Goal: Download file/media

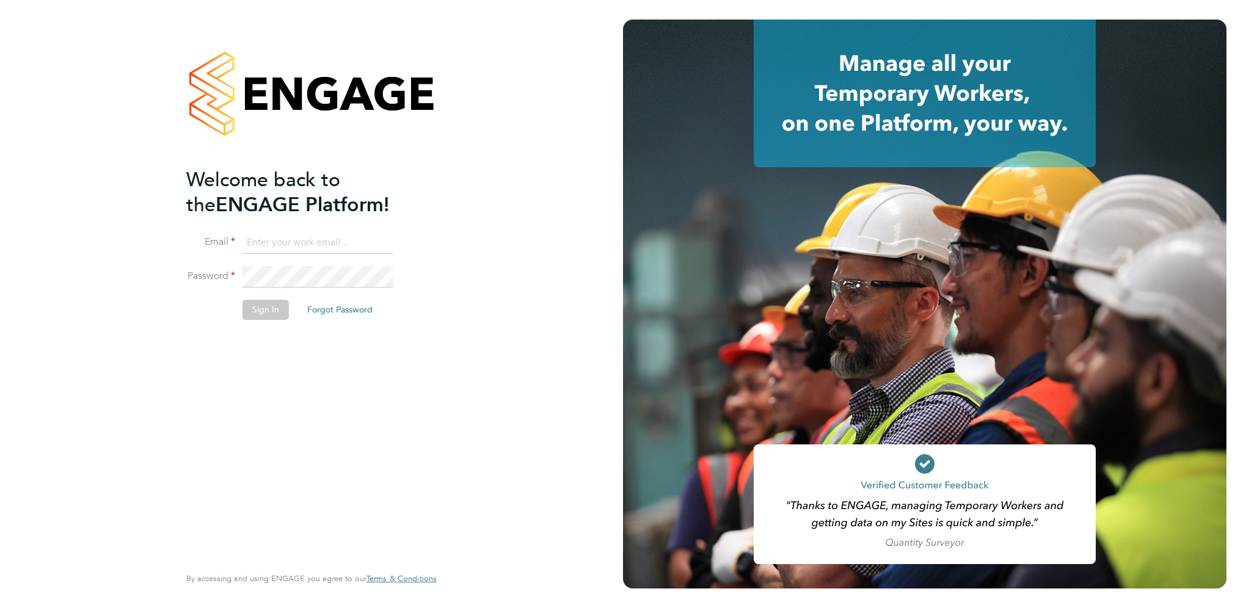
click at [265, 244] on input at bounding box center [318, 243] width 151 height 22
type input "[EMAIL_ADDRESS][PERSON_NAME][DOMAIN_NAME]"
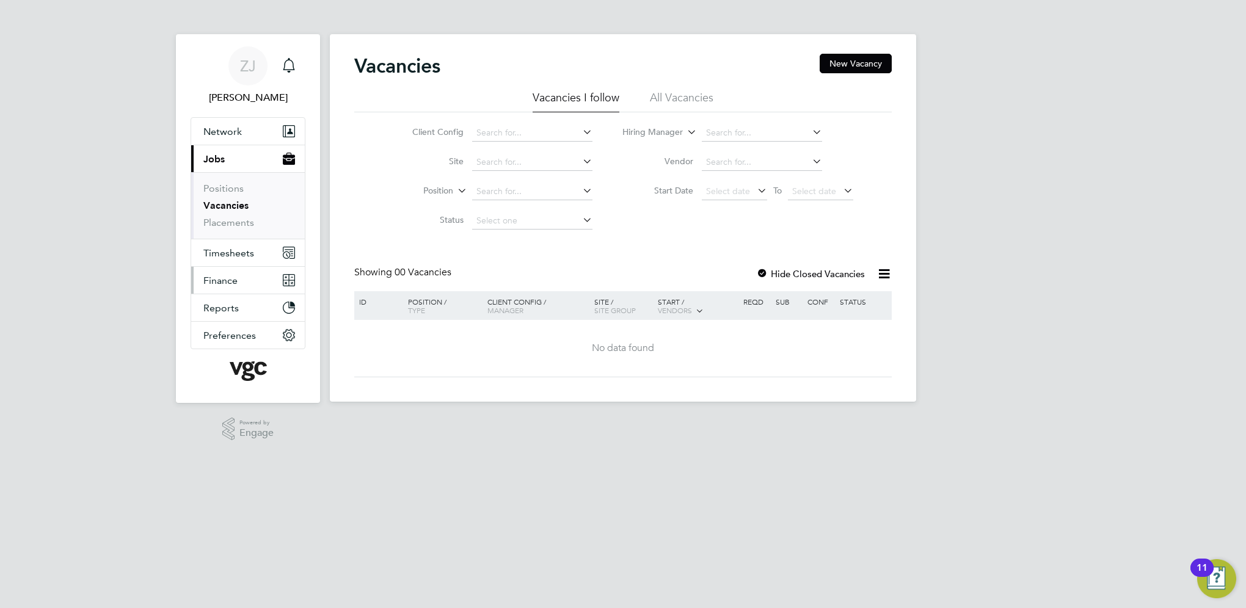
click at [225, 283] on span "Finance" at bounding box center [220, 281] width 34 height 12
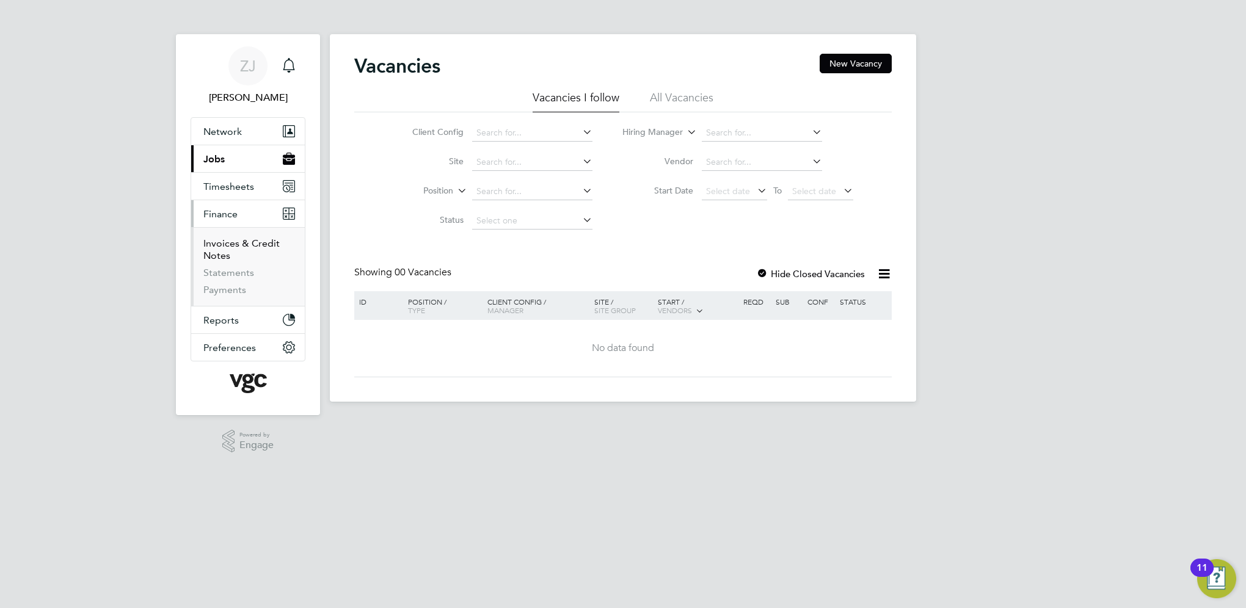
click at [219, 244] on link "Invoices & Credit Notes" at bounding box center [241, 250] width 76 height 24
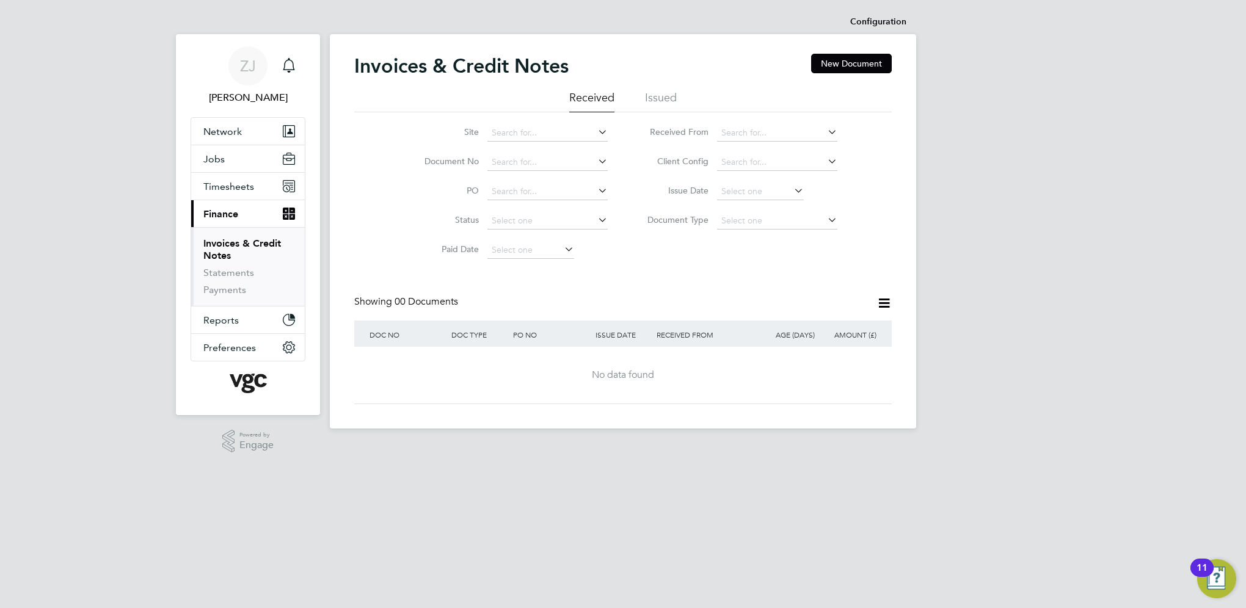
click at [663, 98] on li "Issued" at bounding box center [661, 101] width 32 height 22
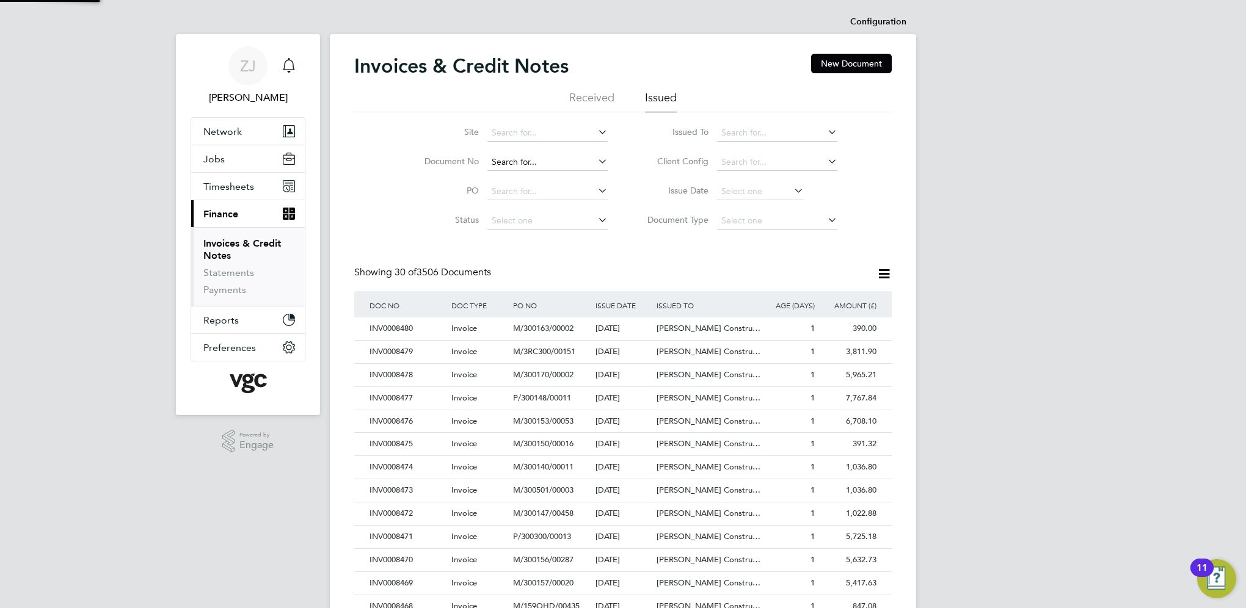
click at [498, 163] on input at bounding box center [547, 162] width 120 height 17
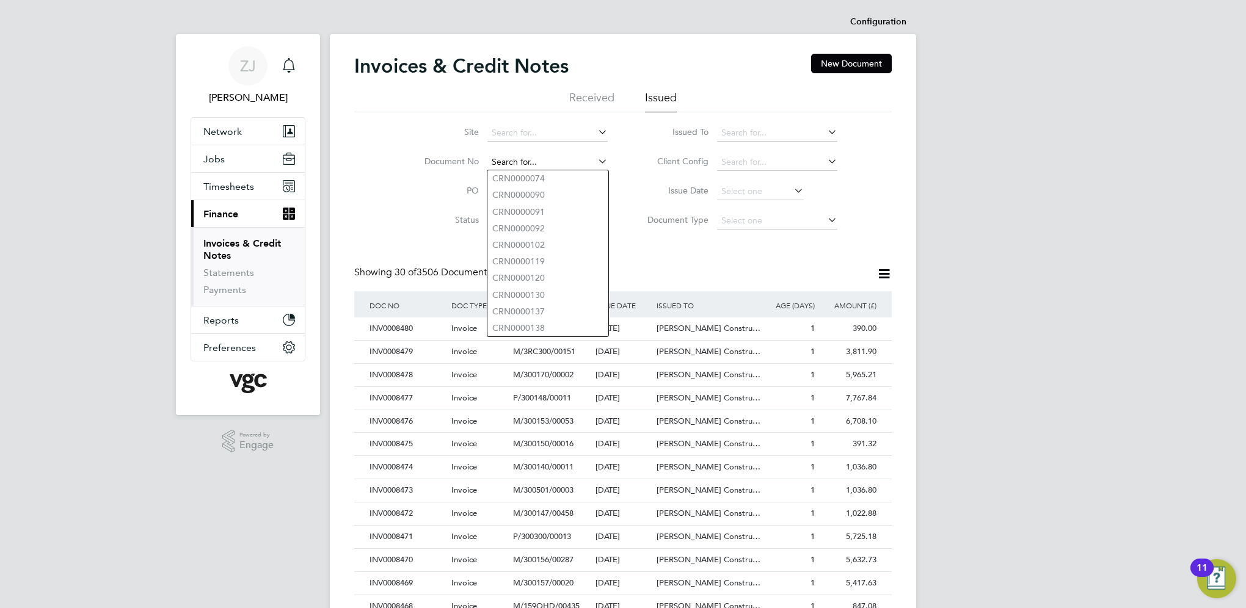
paste input "INV0008372"
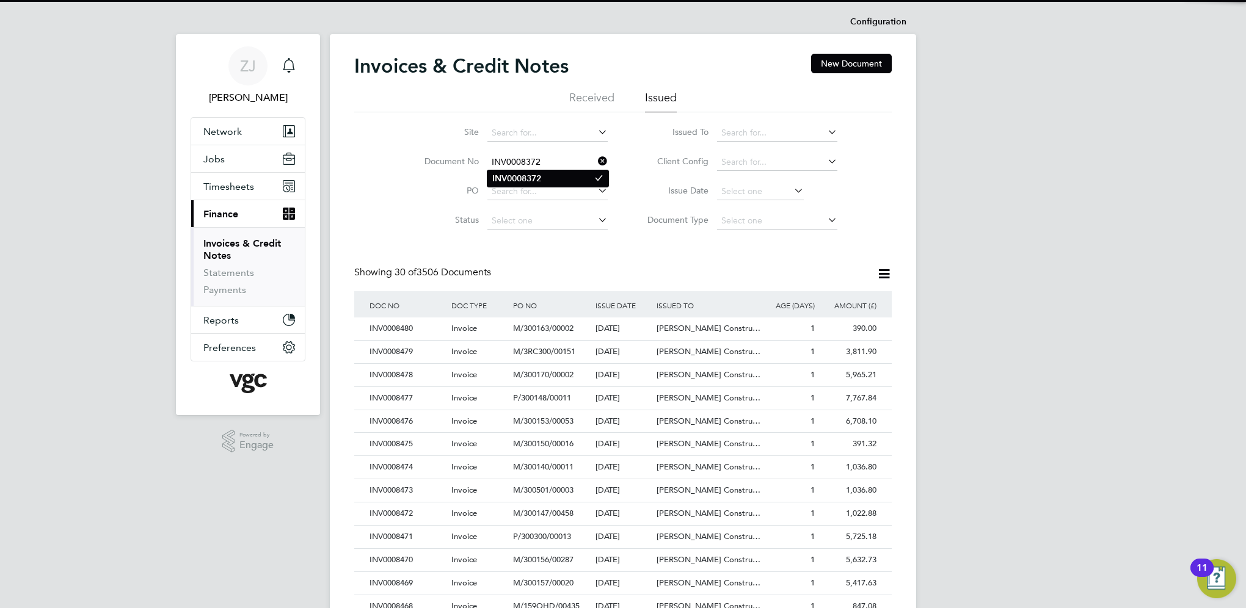
type input "INV0008372"
click at [502, 173] on b "INV0008372" at bounding box center [516, 178] width 49 height 10
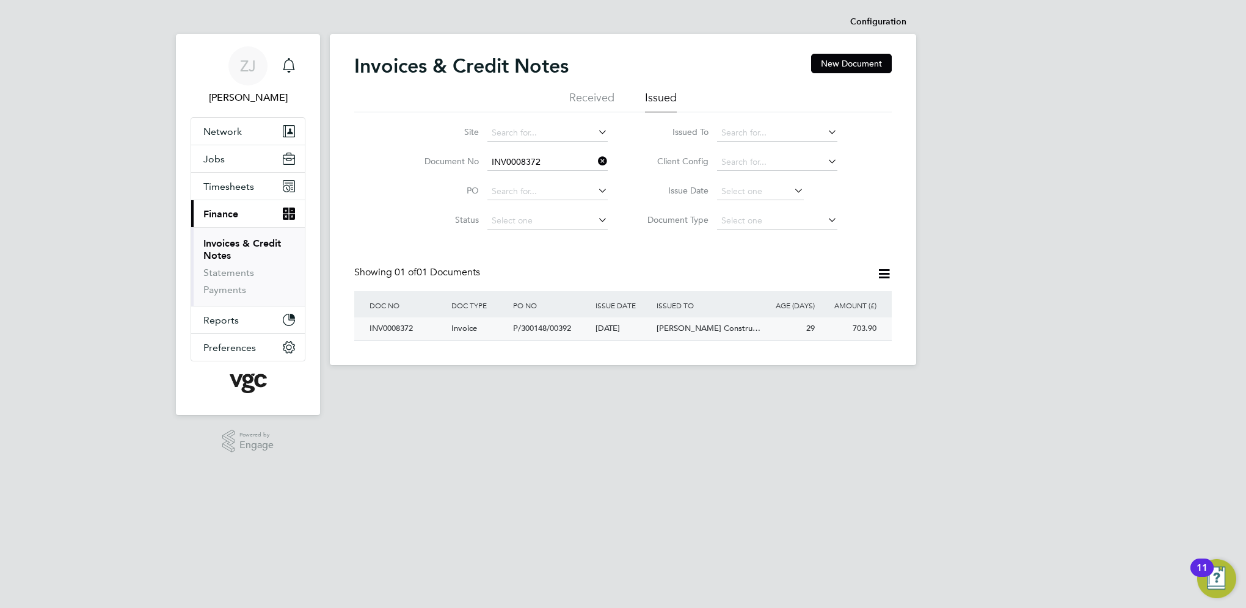
click at [384, 330] on div "INV0008372" at bounding box center [408, 329] width 82 height 23
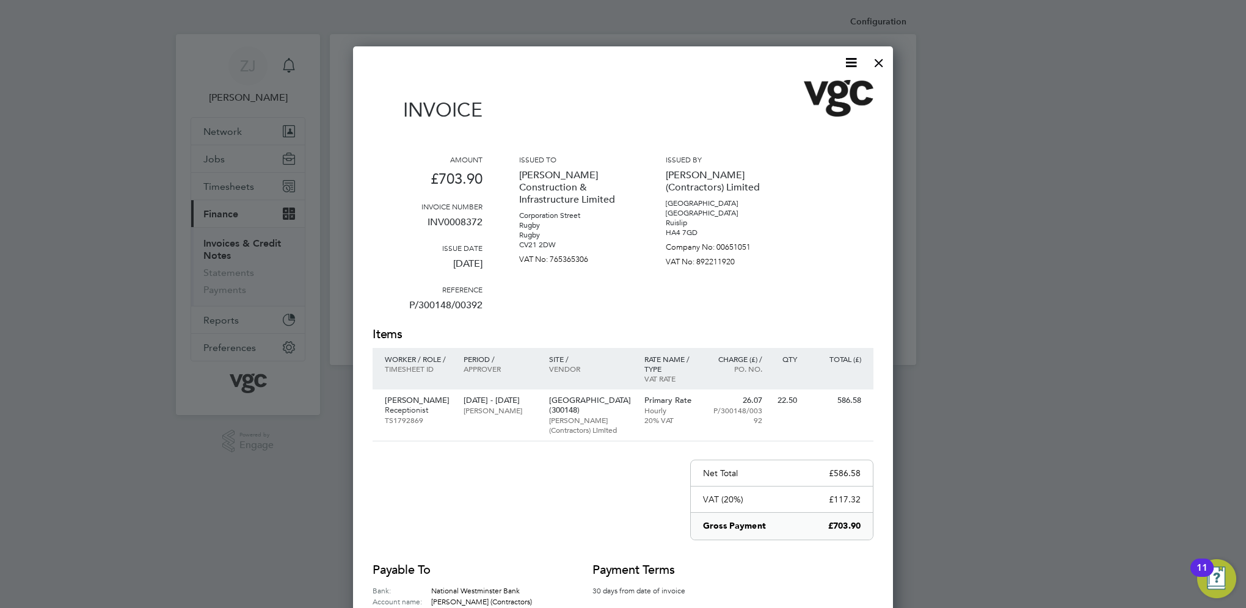
click at [850, 59] on icon at bounding box center [851, 62] width 15 height 15
click at [792, 90] on li "Download Invoice" at bounding box center [814, 91] width 84 height 17
click at [877, 58] on div at bounding box center [879, 60] width 22 height 22
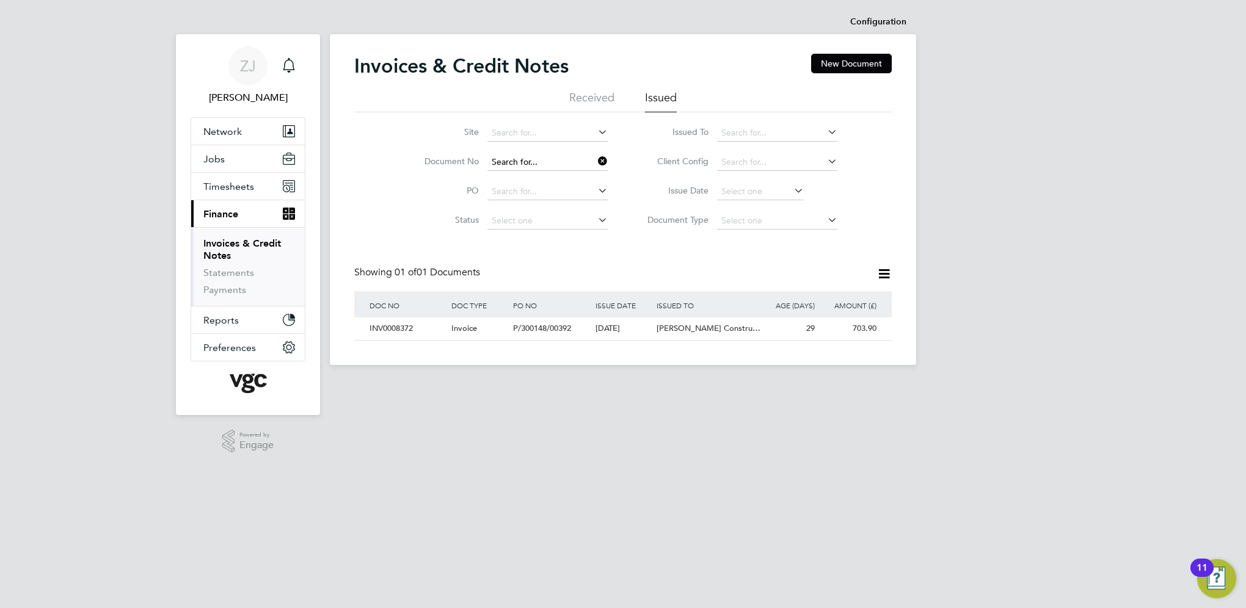
click at [544, 162] on input at bounding box center [547, 162] width 120 height 17
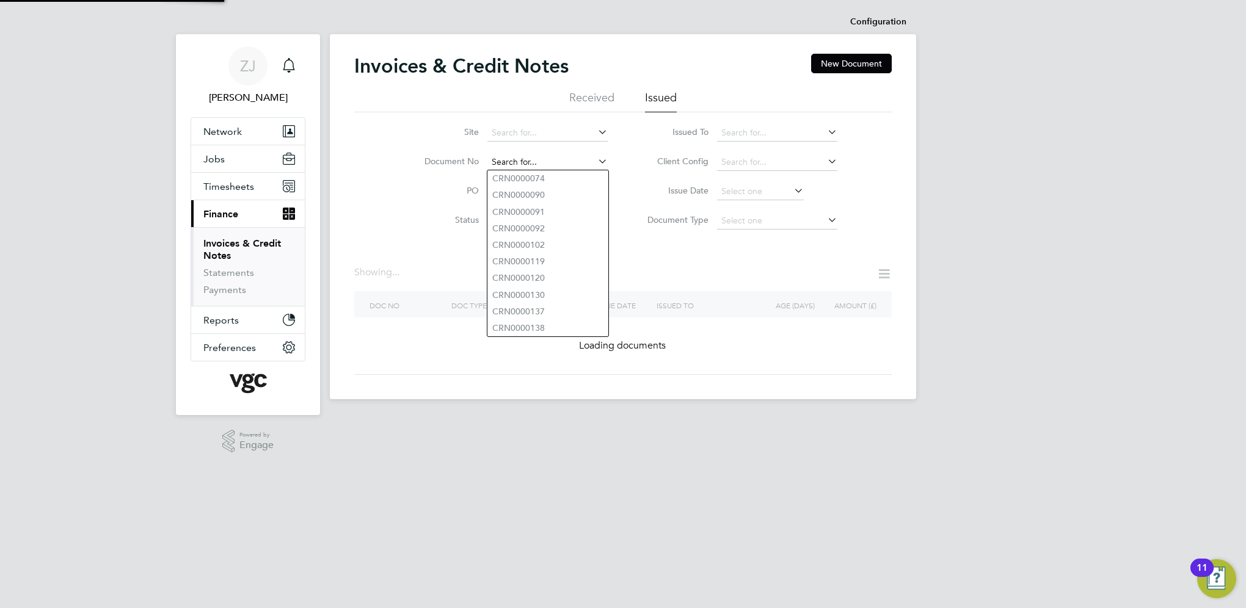
paste input "INV0008382"
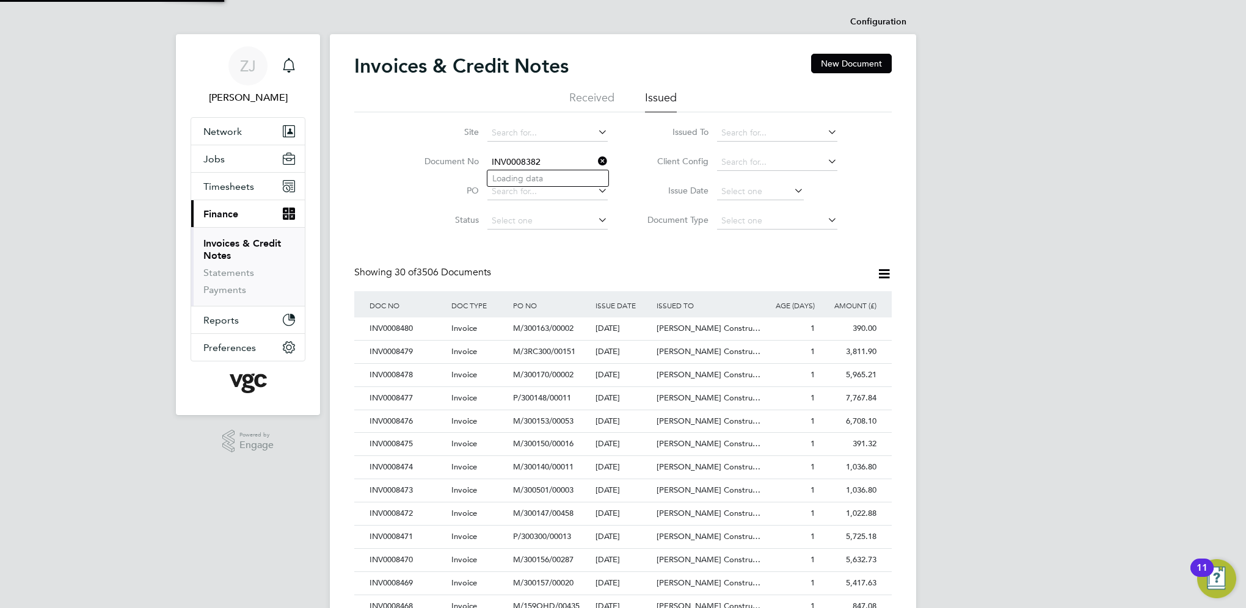
scroll to position [23, 83]
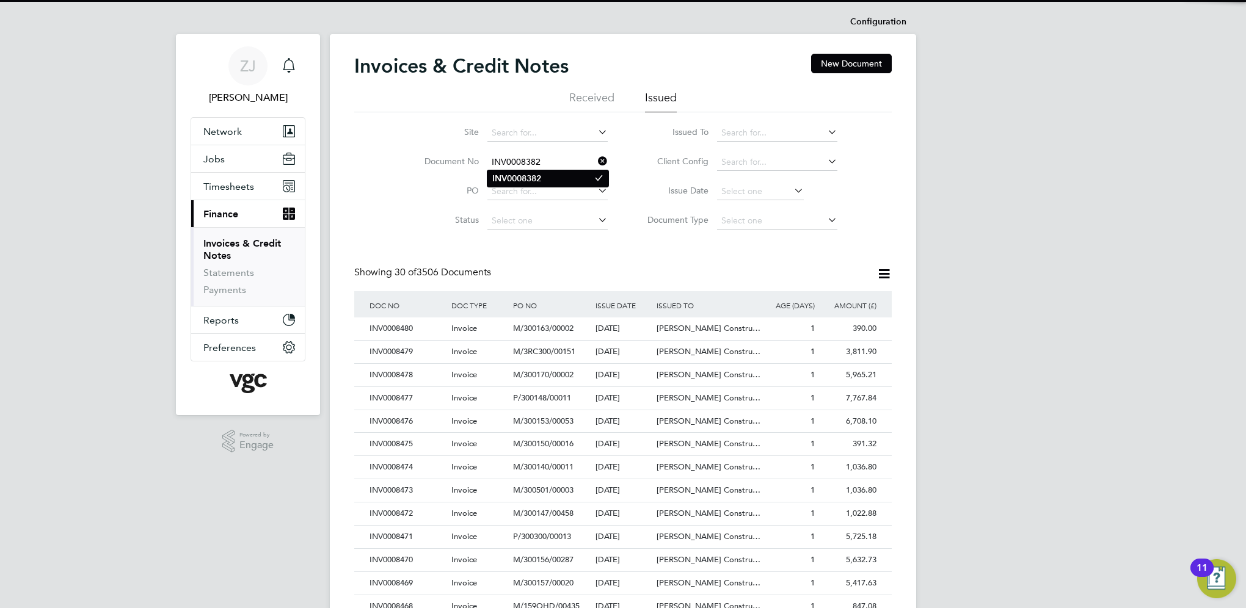
type input "INV0008382"
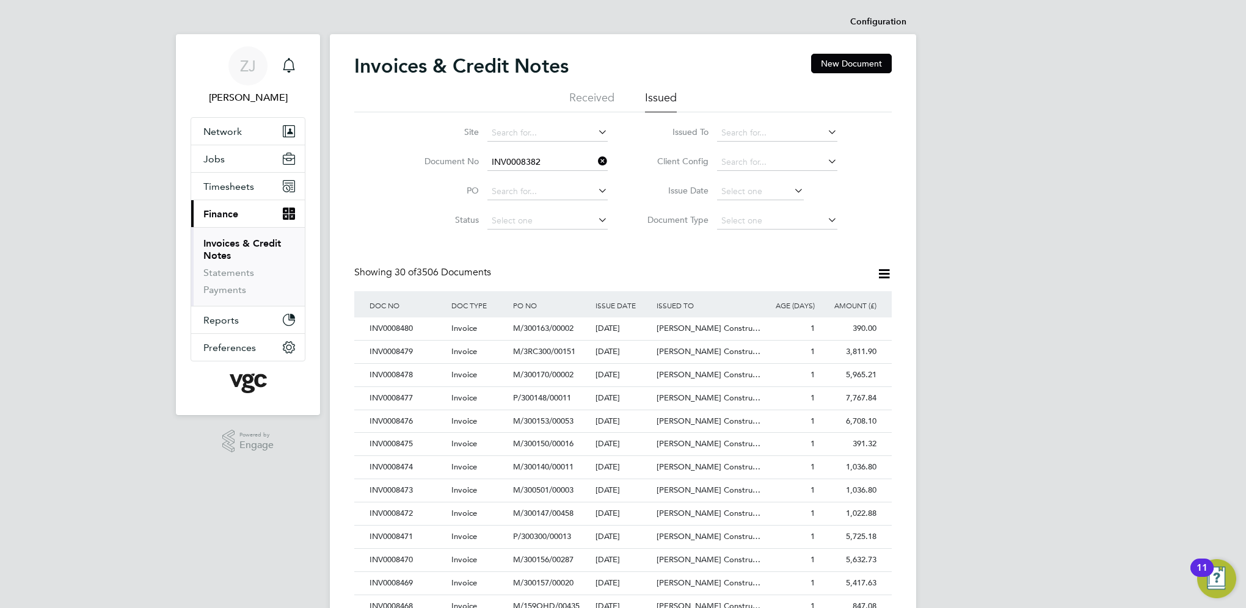
click at [528, 183] on b "INV0008382" at bounding box center [516, 178] width 49 height 10
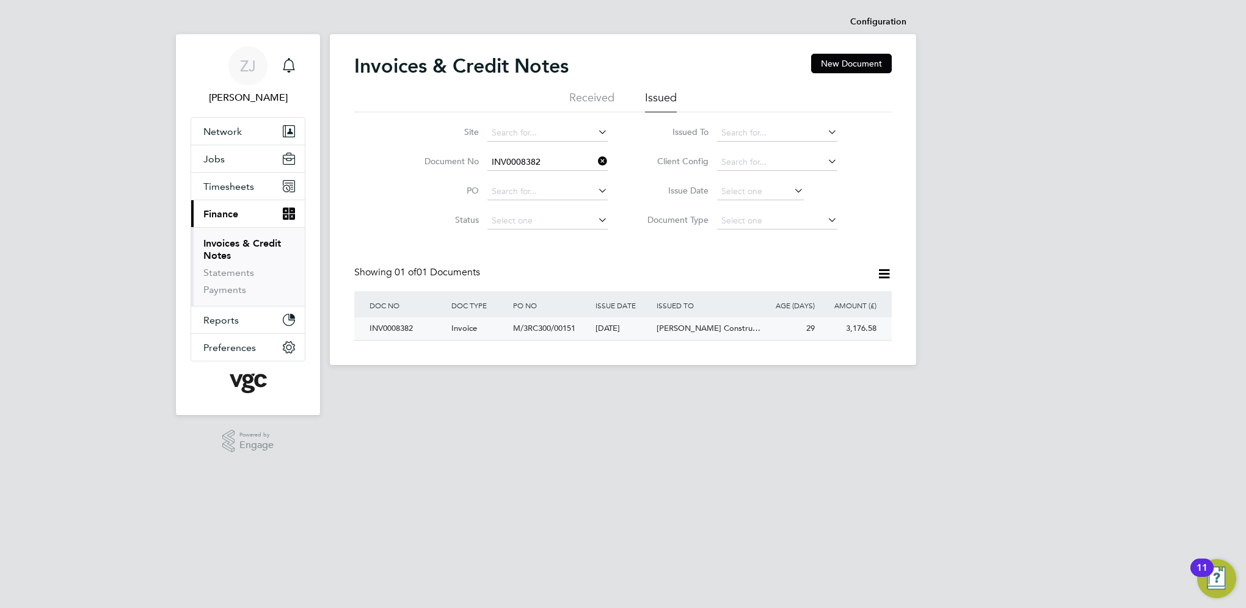
click at [391, 327] on div "INV0008382" at bounding box center [408, 329] width 82 height 23
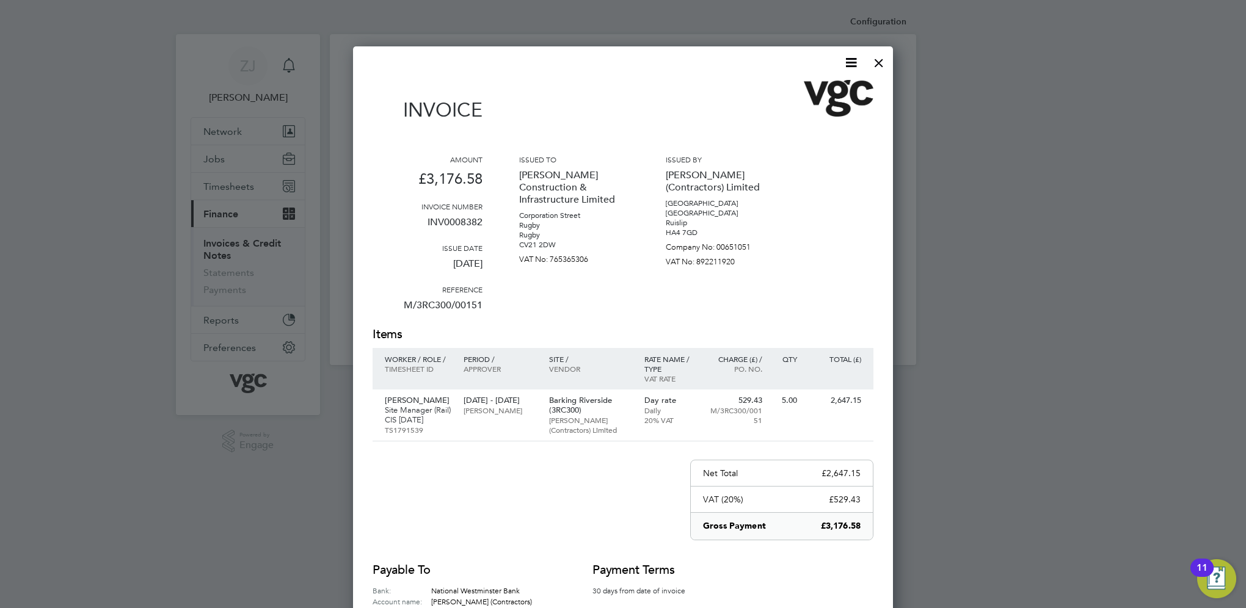
click at [853, 59] on icon at bounding box center [851, 62] width 15 height 15
click at [794, 88] on li "Download Invoice" at bounding box center [814, 91] width 84 height 17
click at [875, 61] on div at bounding box center [879, 60] width 22 height 22
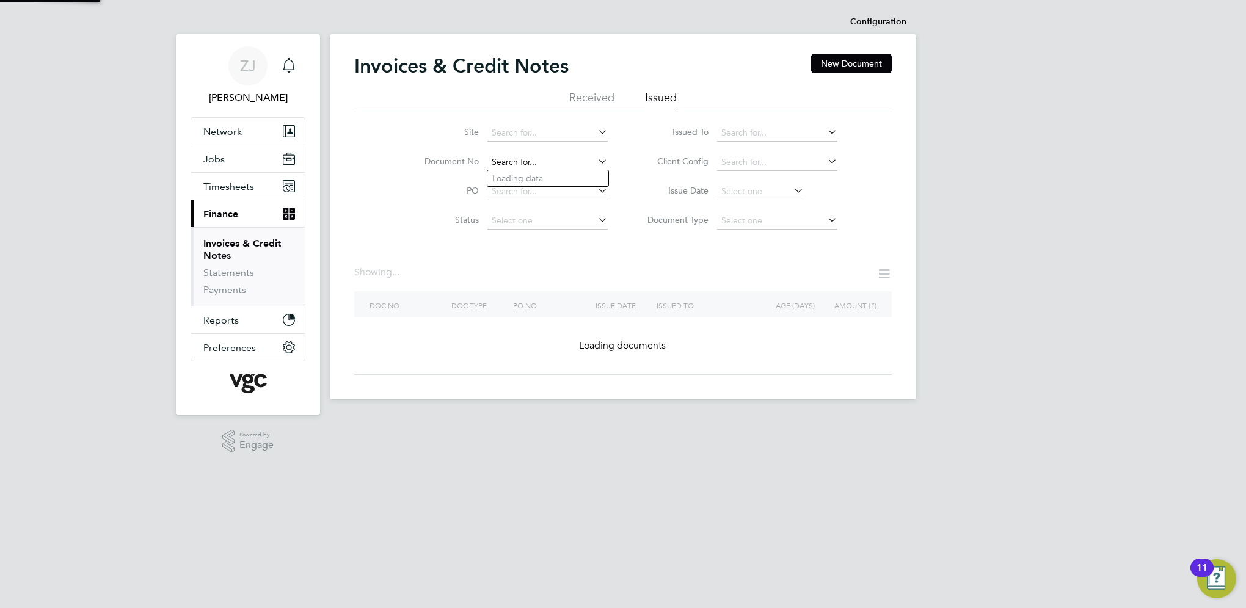
click at [546, 162] on input at bounding box center [547, 162] width 120 height 17
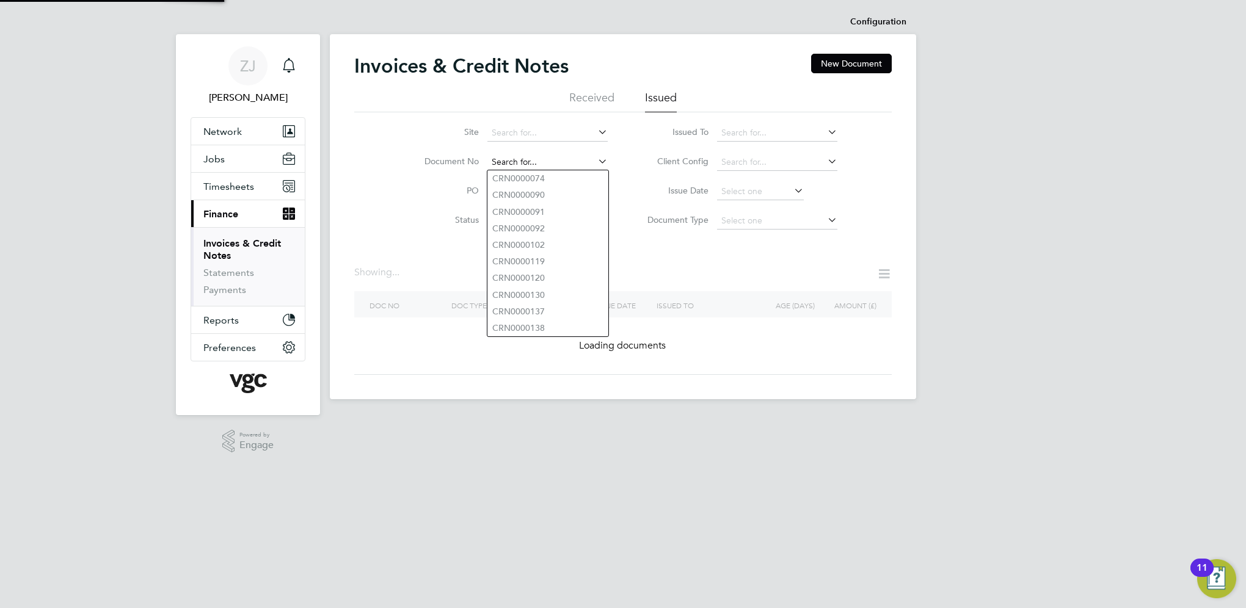
paste input "INV0008378"
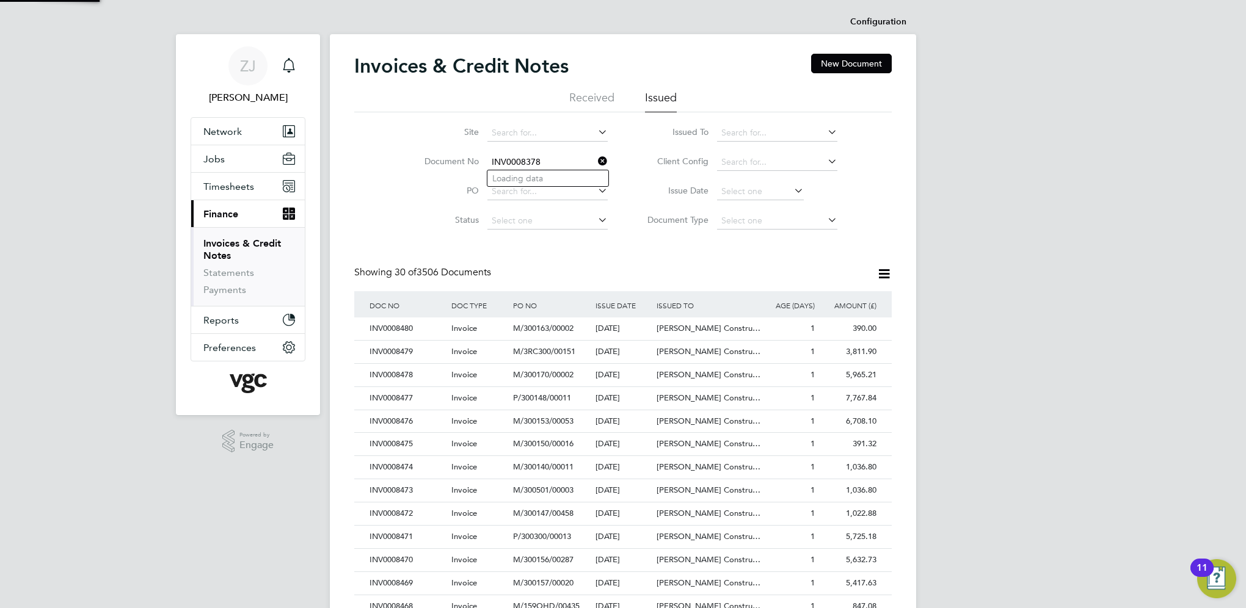
scroll to position [23, 83]
type input "INV0008378"
click at [503, 176] on b "INV0008378" at bounding box center [516, 178] width 49 height 10
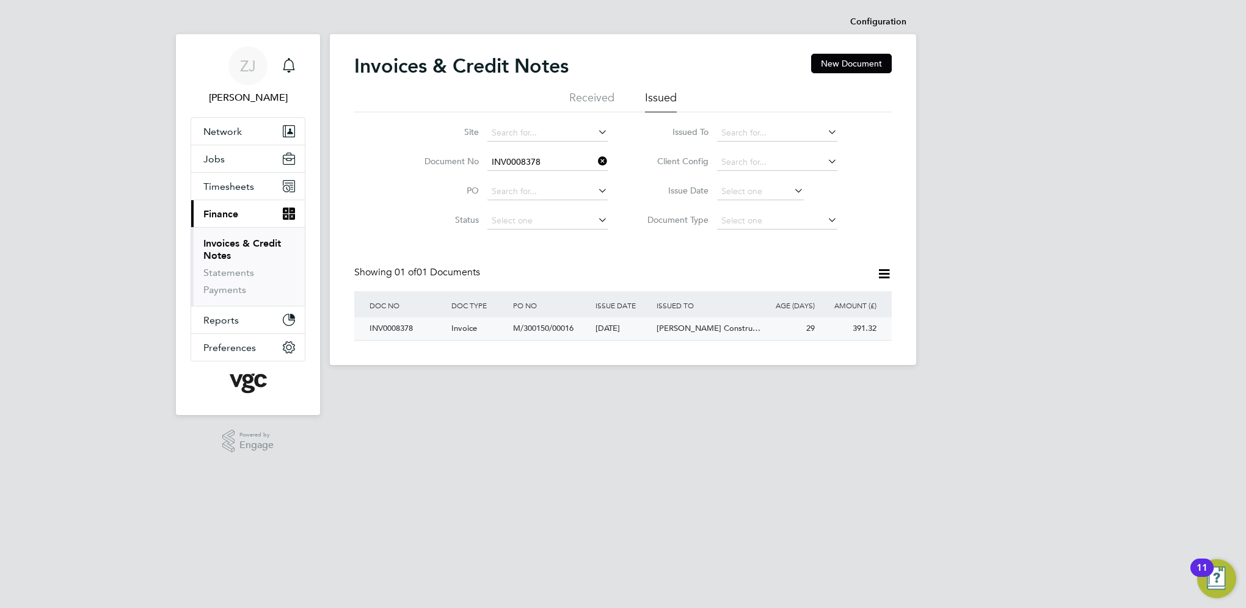
click at [389, 328] on div "INV0008378" at bounding box center [408, 329] width 82 height 23
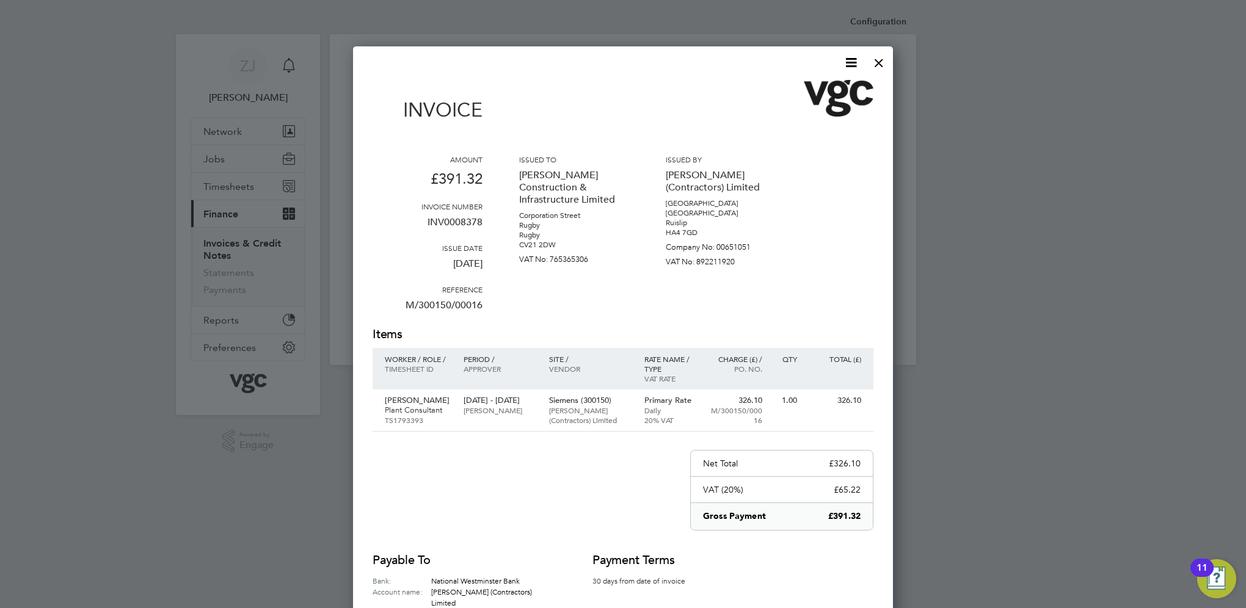
click at [853, 60] on icon at bounding box center [851, 62] width 15 height 15
click at [789, 89] on li "Download Invoice" at bounding box center [814, 91] width 84 height 17
click at [875, 59] on div at bounding box center [879, 60] width 22 height 22
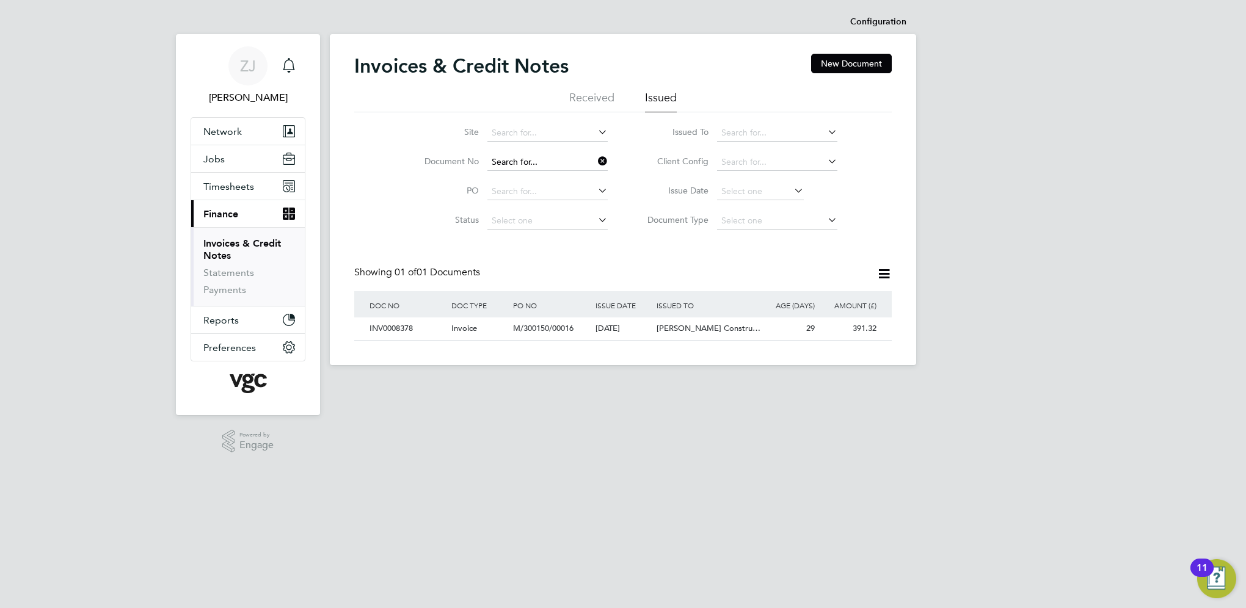
click at [543, 161] on input at bounding box center [547, 162] width 120 height 17
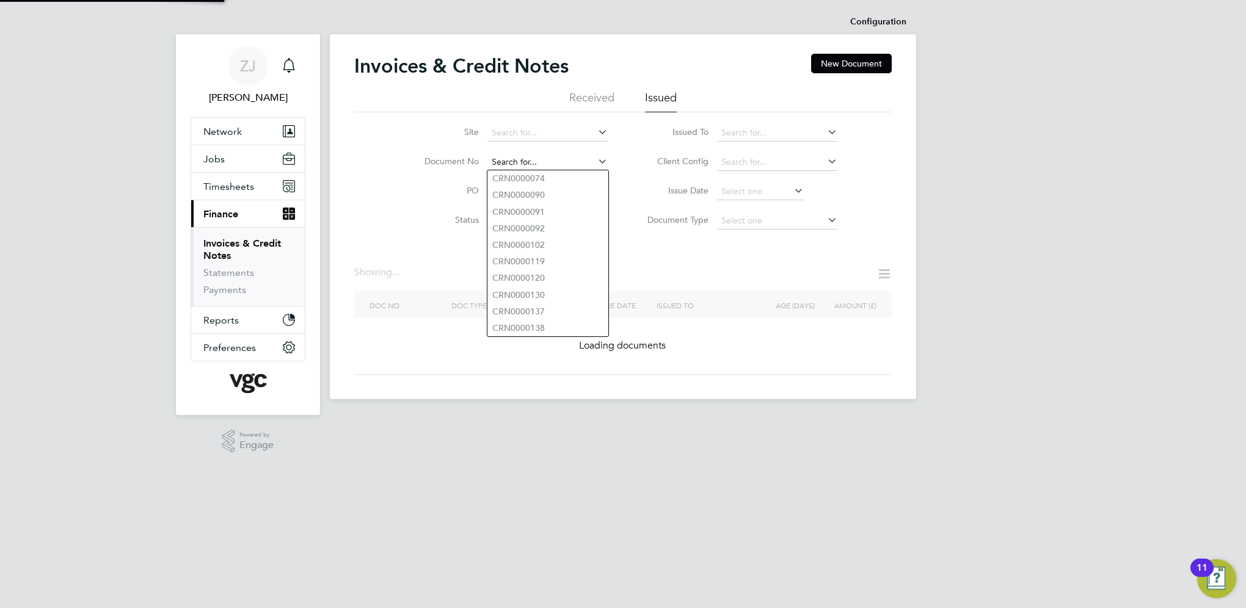
paste input "INV0008373"
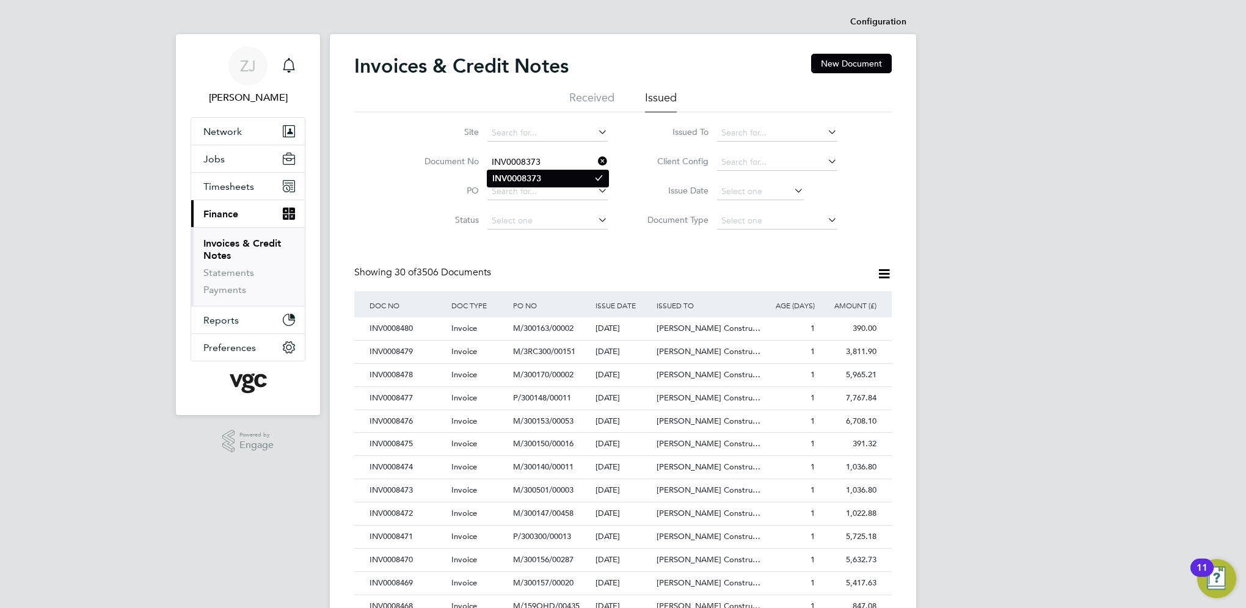
type input "INV0008373"
click at [527, 174] on b "INV0008373" at bounding box center [516, 178] width 49 height 10
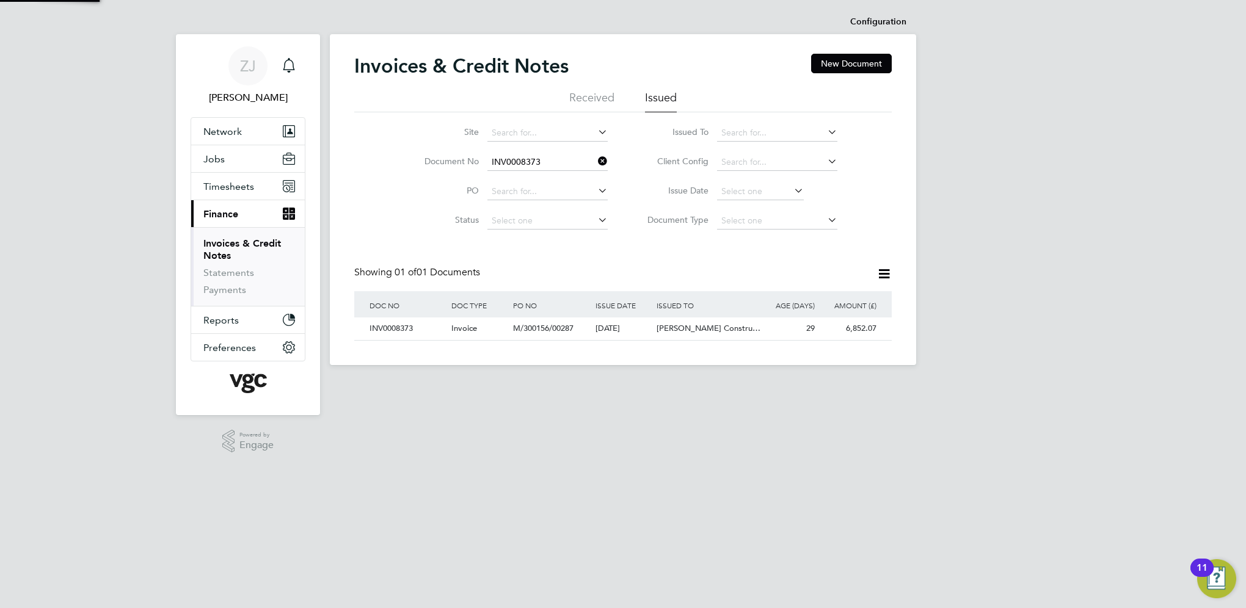
scroll to position [23, 103]
click at [398, 328] on div "INV0008373" at bounding box center [408, 329] width 82 height 23
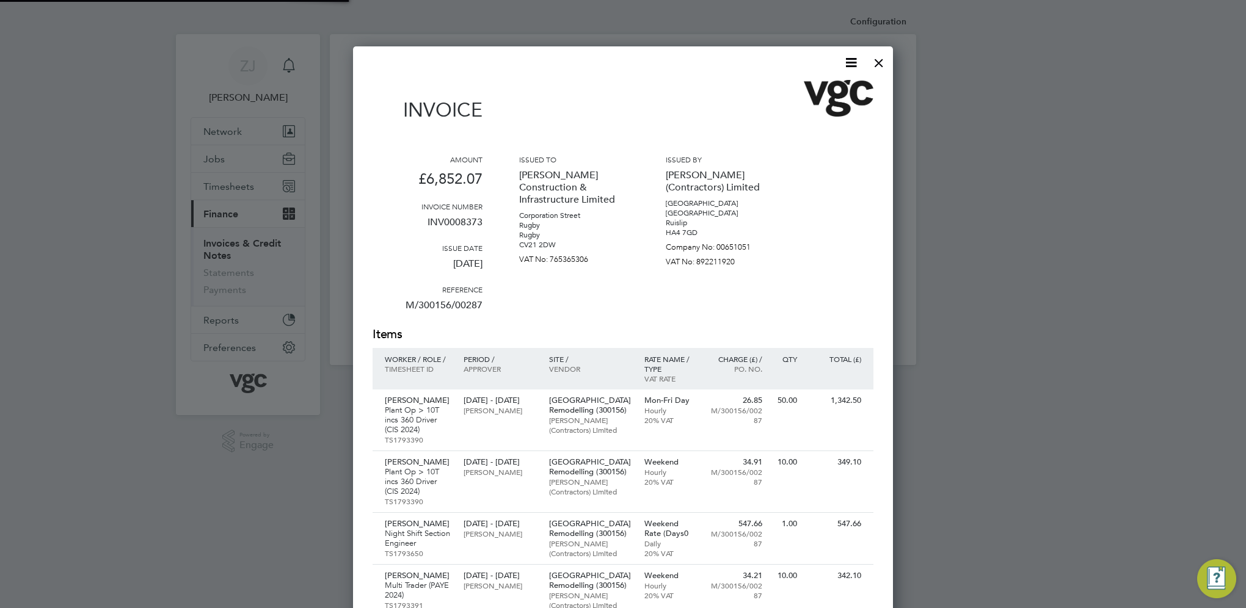
scroll to position [999, 541]
click at [853, 61] on icon at bounding box center [851, 62] width 15 height 15
click at [797, 90] on li "Download Invoice" at bounding box center [814, 91] width 84 height 17
click at [880, 61] on div at bounding box center [879, 60] width 22 height 22
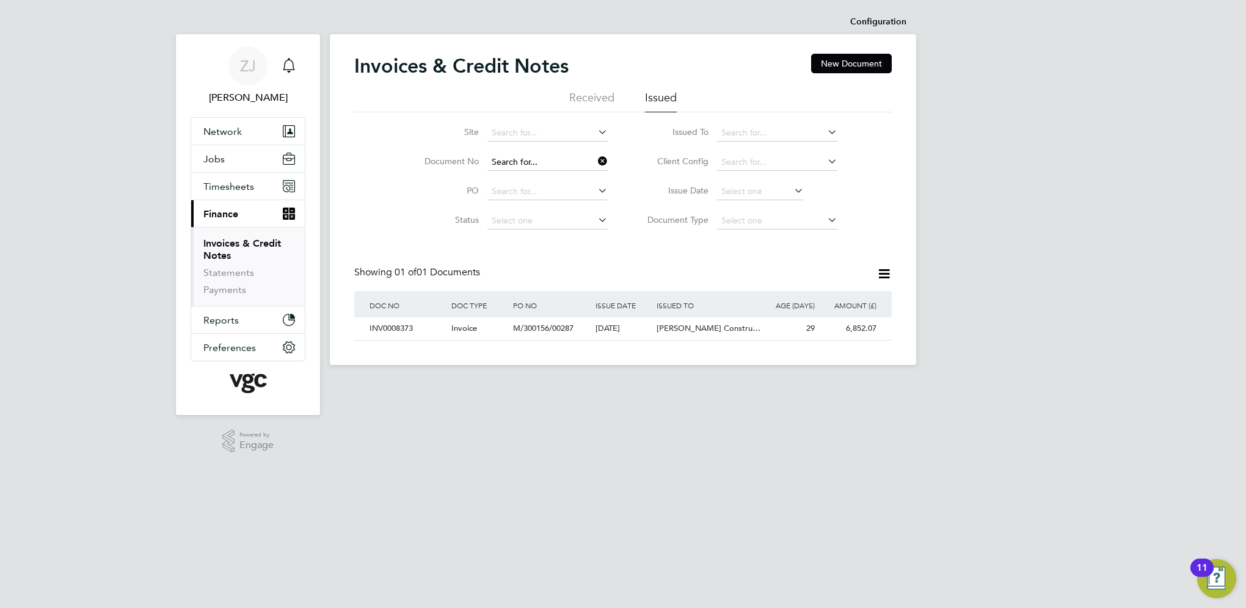
click at [550, 161] on input at bounding box center [547, 162] width 120 height 17
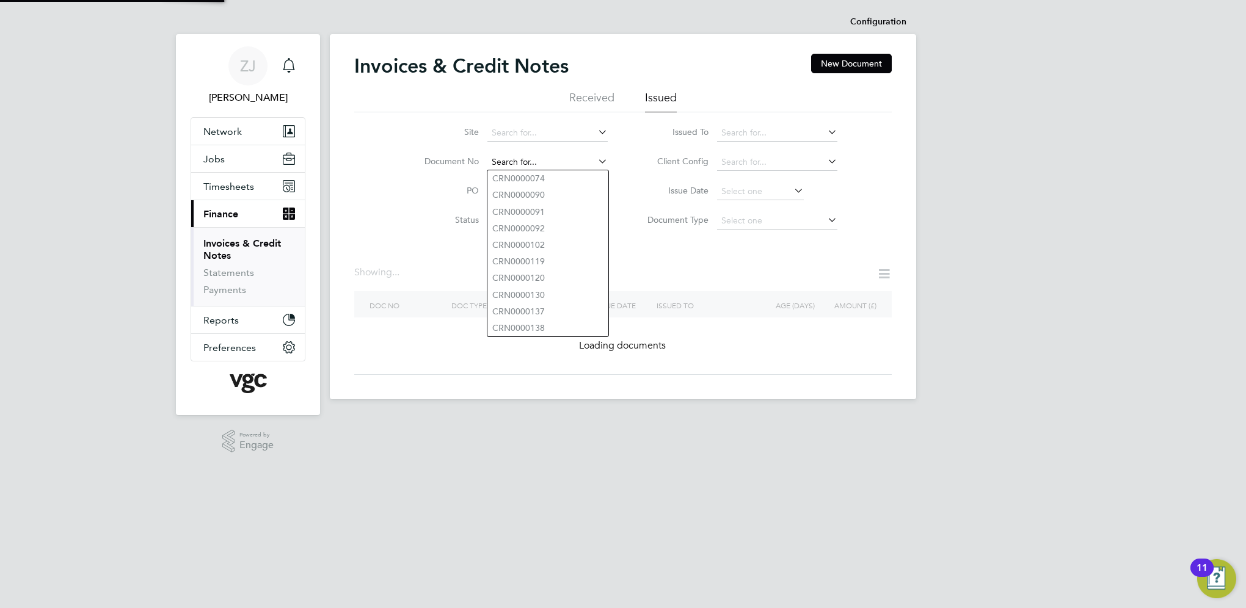
paste input "INV0008380"
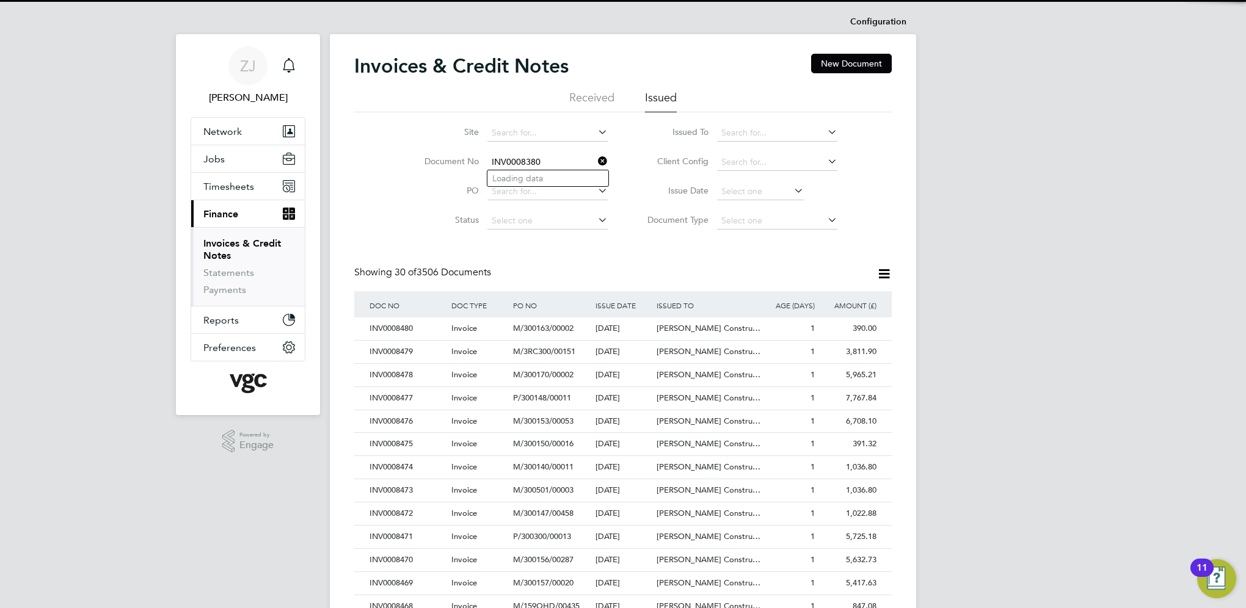
scroll to position [23, 83]
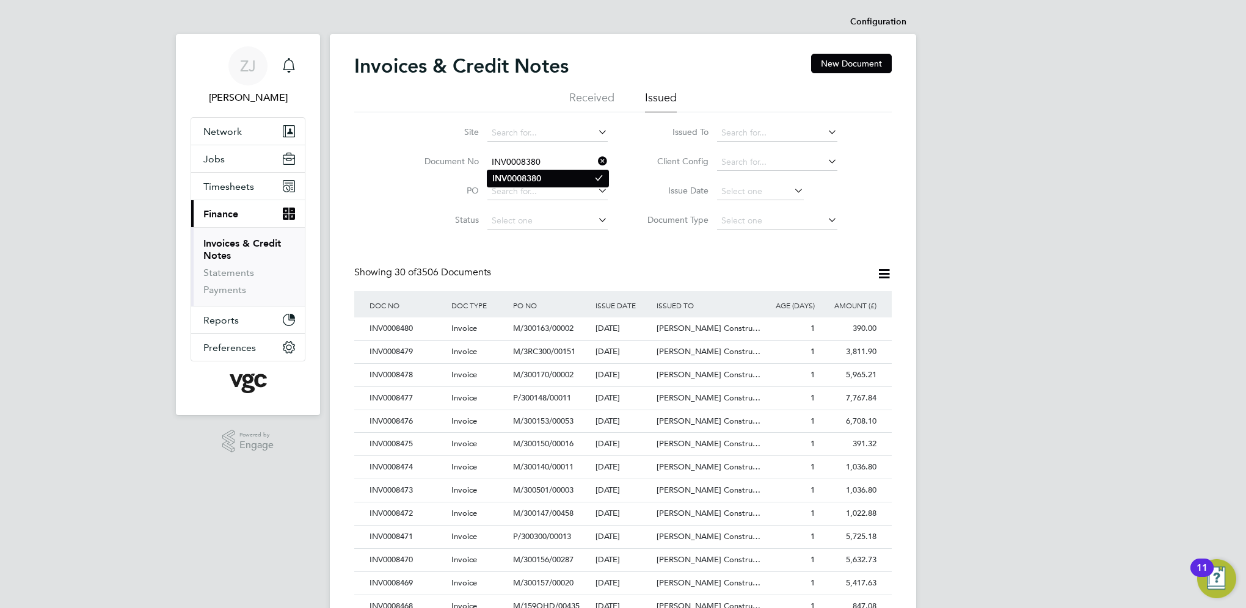
type input "INV0008380"
click at [513, 174] on b "INV0008380" at bounding box center [516, 178] width 49 height 10
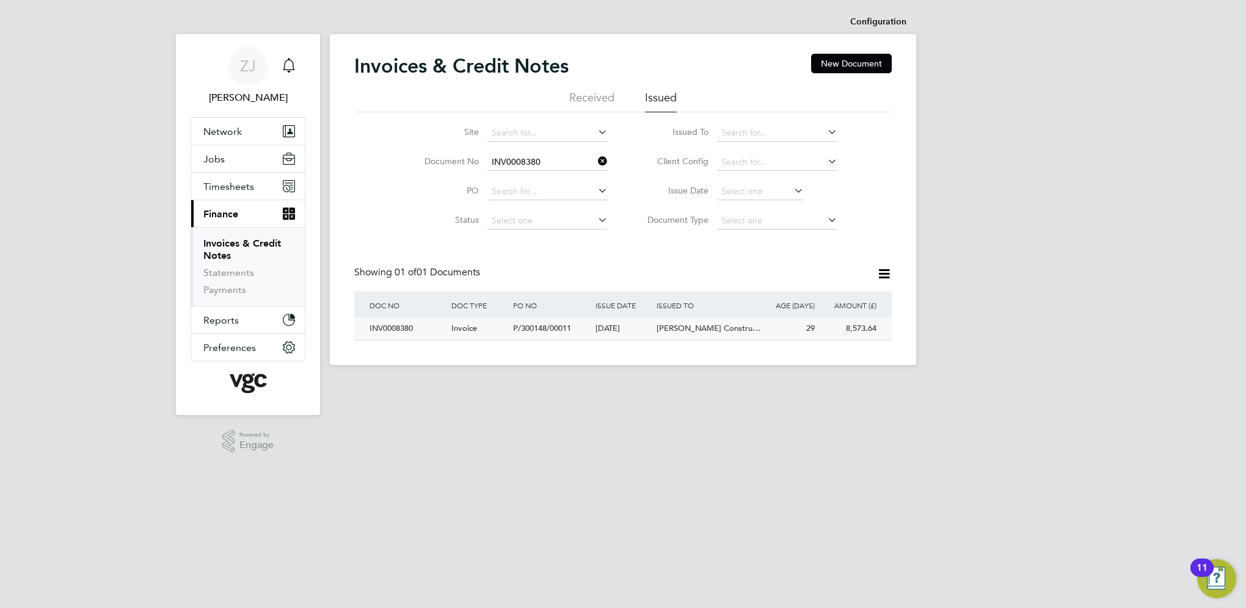
click at [387, 328] on div "INV0008380" at bounding box center [408, 329] width 82 height 23
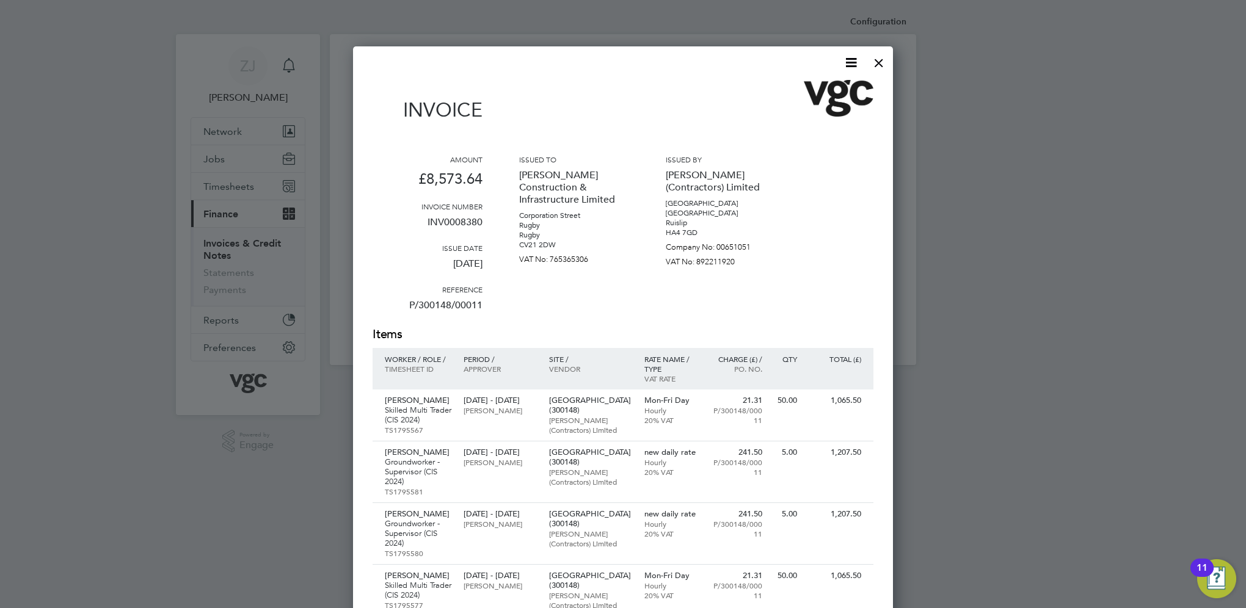
click at [851, 59] on icon at bounding box center [851, 62] width 15 height 15
click at [787, 89] on li "Download Invoice" at bounding box center [814, 91] width 84 height 17
click at [880, 59] on div at bounding box center [879, 60] width 22 height 22
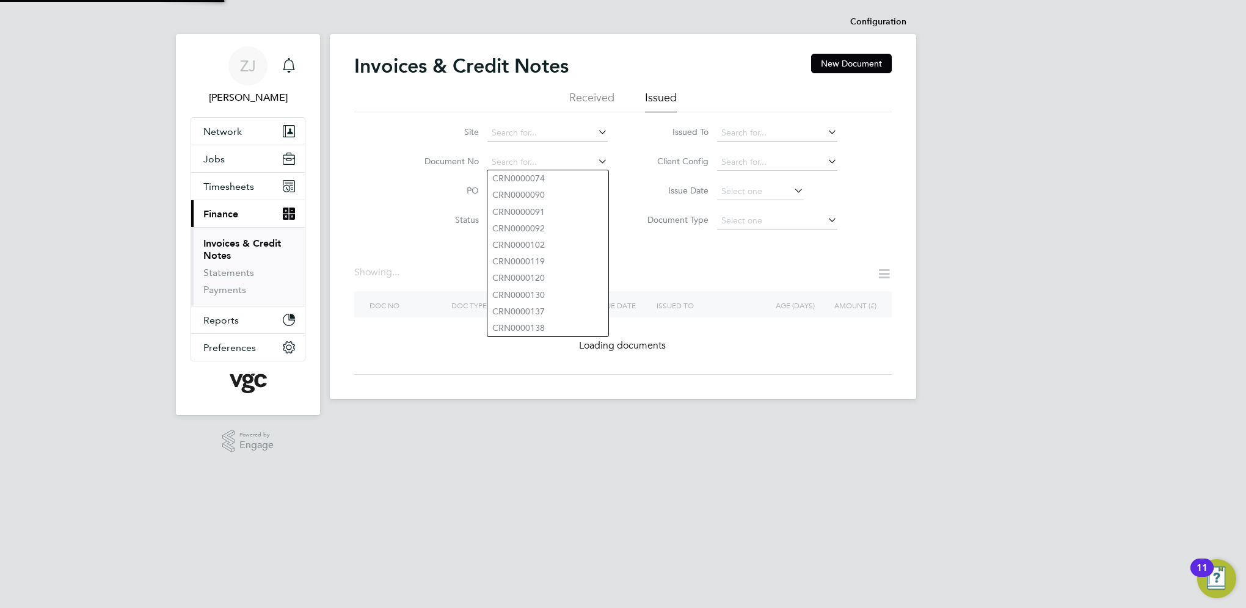
drag, startPoint x: 542, startPoint y: 158, endPoint x: 467, endPoint y: 161, distance: 75.2
click at [467, 161] on li "Document No" at bounding box center [508, 162] width 230 height 29
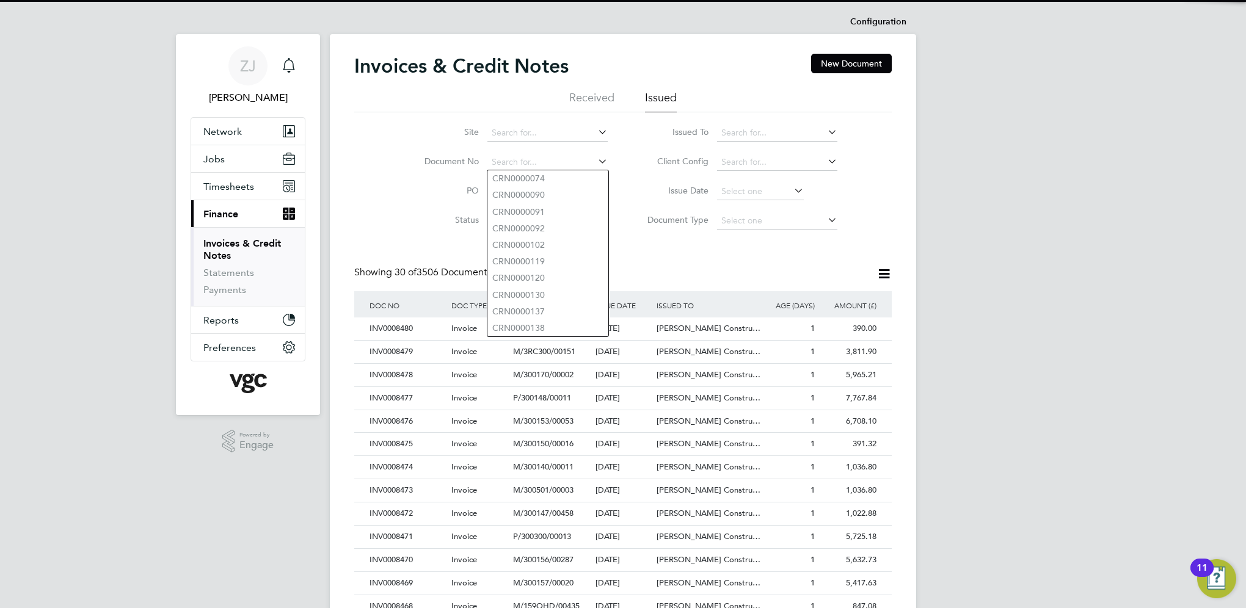
scroll to position [23, 83]
paste input "INV0008376"
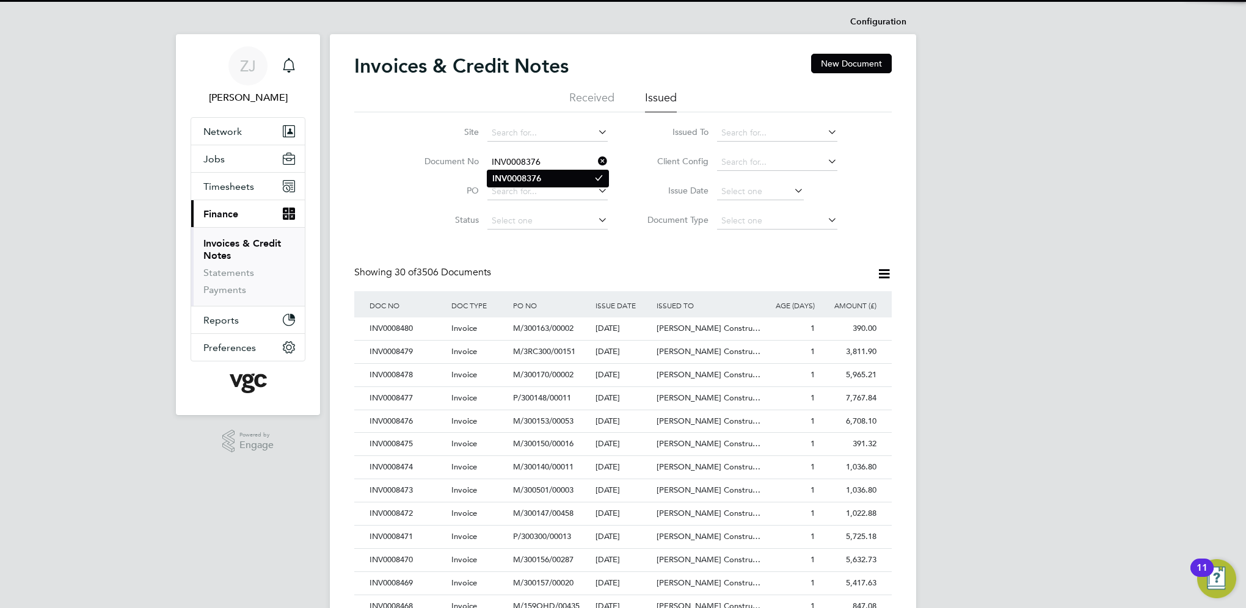
type input "INV0008376"
click at [522, 175] on b "INV0008376" at bounding box center [516, 178] width 49 height 10
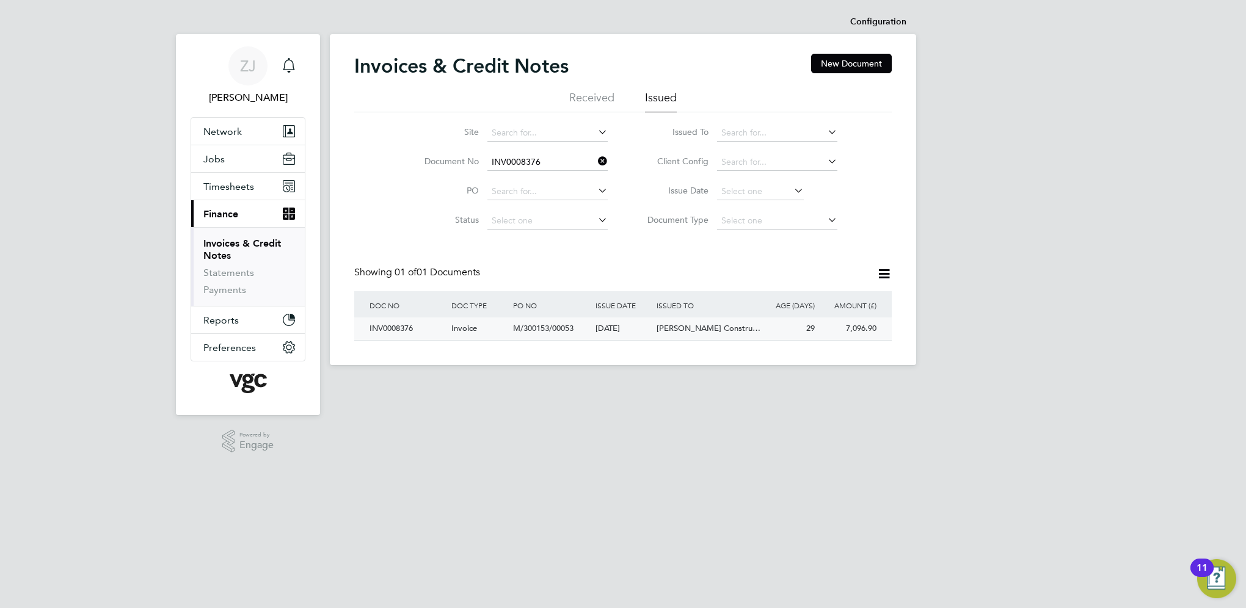
click at [406, 328] on div "INV0008376" at bounding box center [408, 329] width 82 height 23
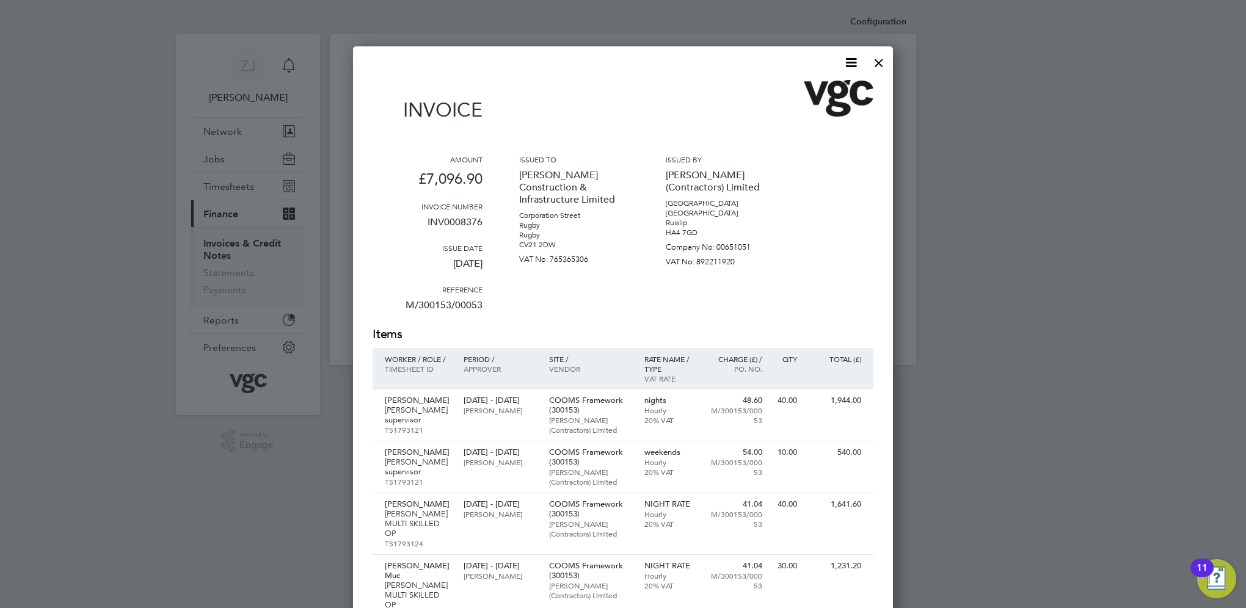
click at [852, 64] on icon at bounding box center [851, 62] width 15 height 15
click at [785, 90] on li "Download Invoice" at bounding box center [814, 91] width 84 height 17
click at [875, 60] on div at bounding box center [879, 60] width 22 height 22
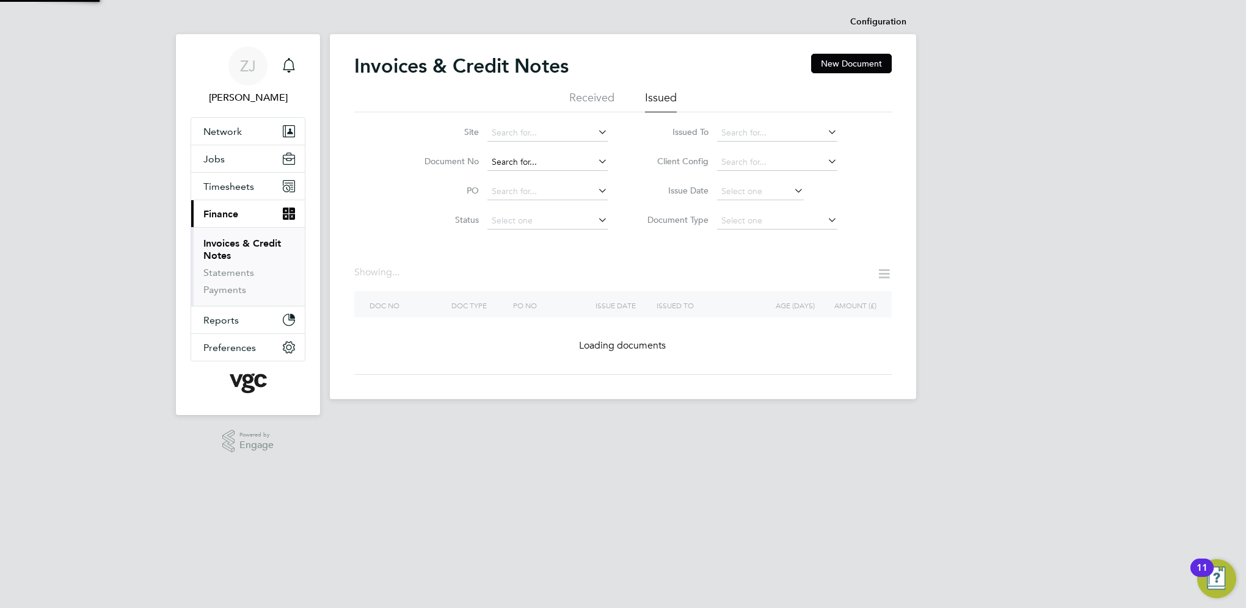
click at [542, 163] on input at bounding box center [547, 162] width 120 height 17
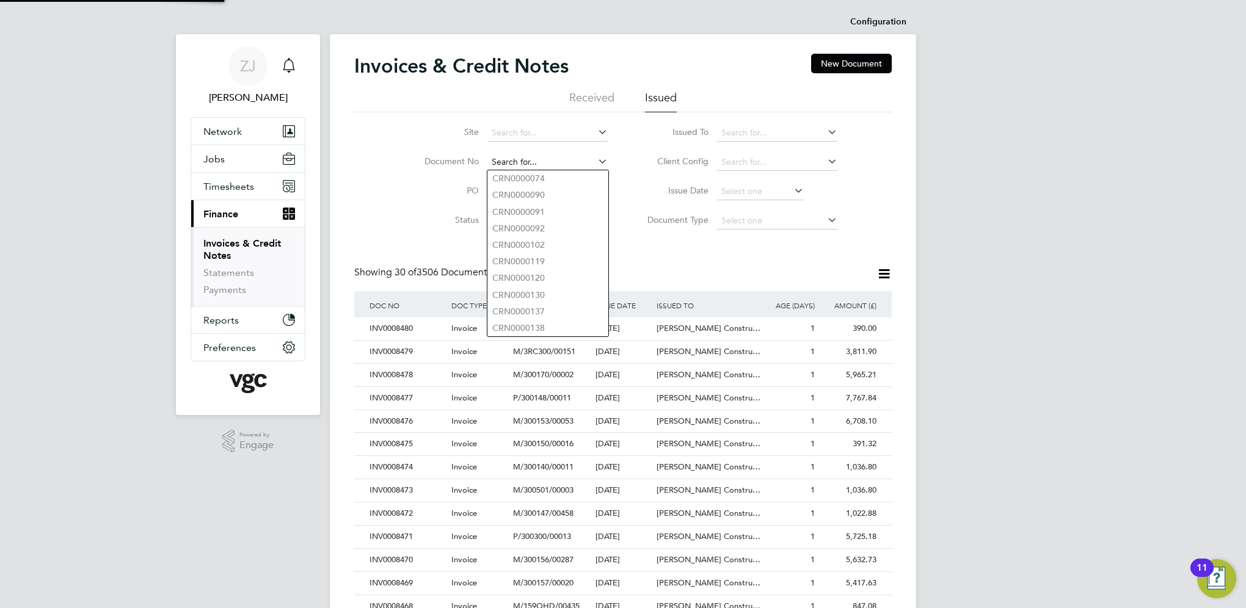
paste input "INV0008377"
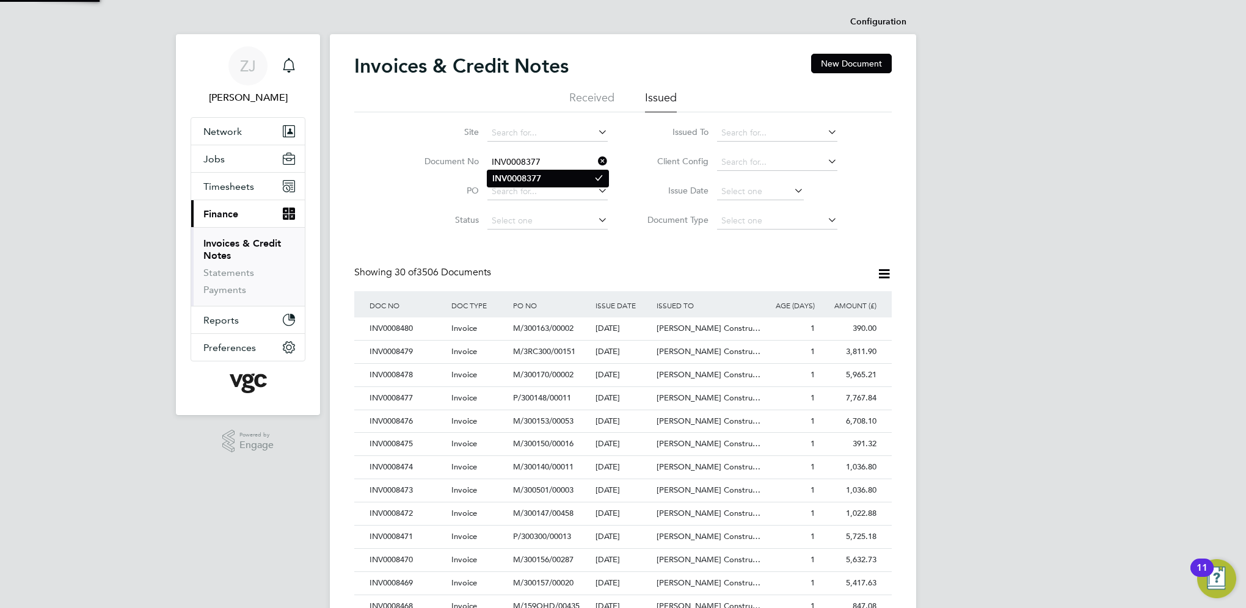
type input "INV0008377"
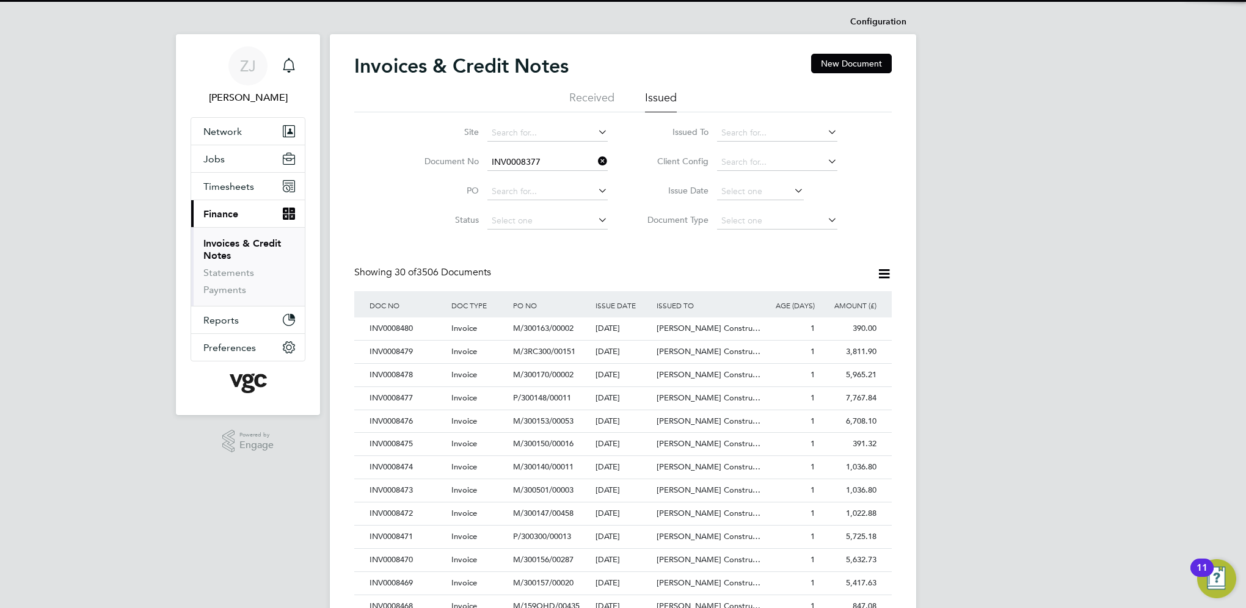
click at [531, 173] on b "INV0008377" at bounding box center [516, 178] width 49 height 10
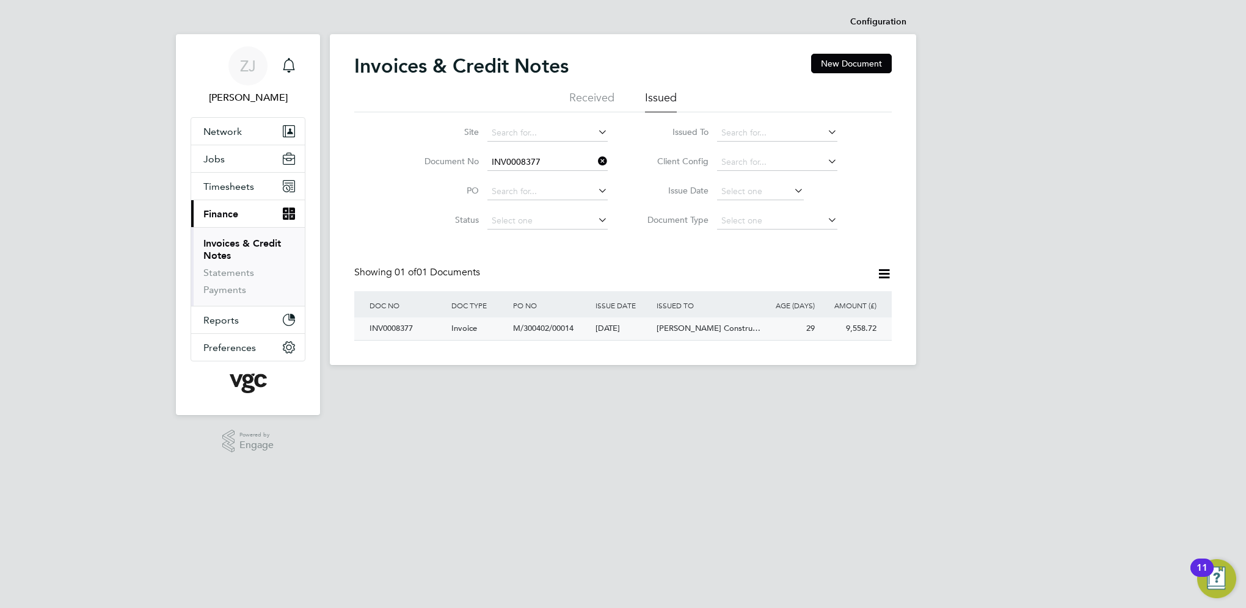
click at [395, 327] on div "INV0008377" at bounding box center [408, 329] width 82 height 23
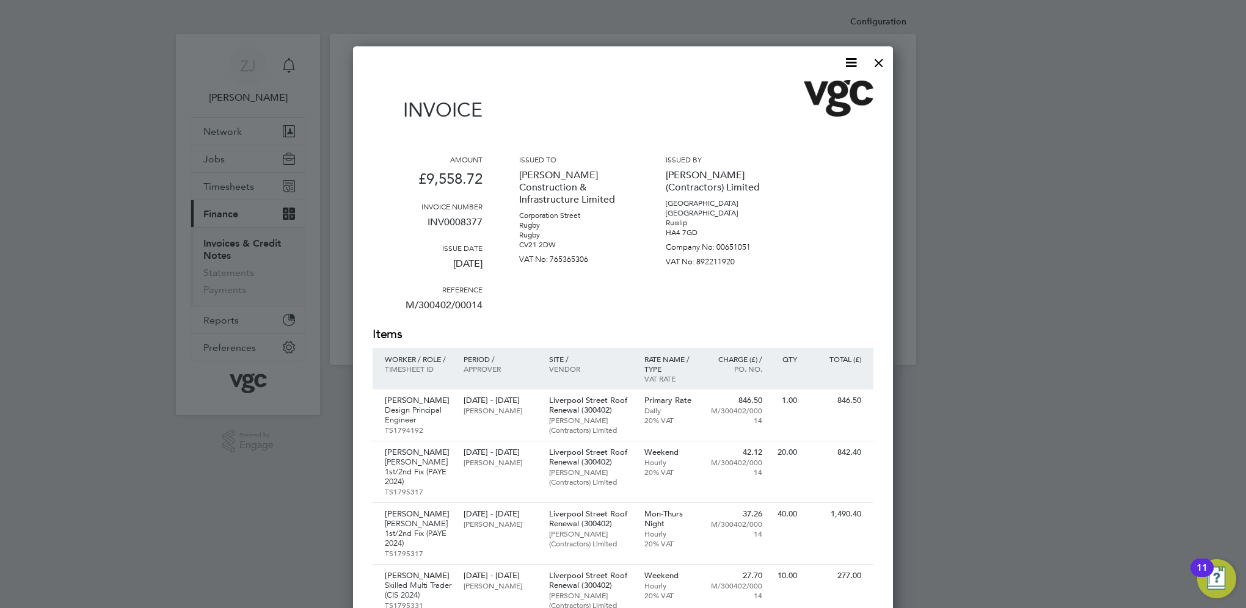
click at [850, 67] on icon at bounding box center [851, 62] width 15 height 15
click at [790, 92] on li "Download Invoice" at bounding box center [814, 91] width 84 height 17
click at [878, 62] on div at bounding box center [879, 60] width 22 height 22
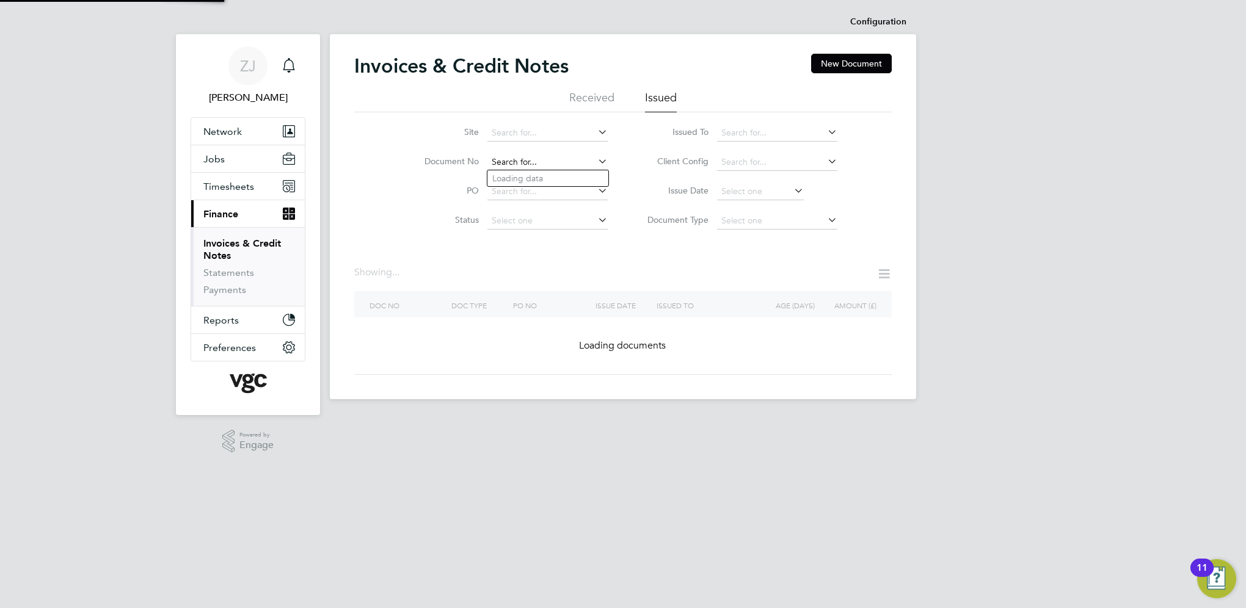
click at [543, 160] on input at bounding box center [547, 162] width 120 height 17
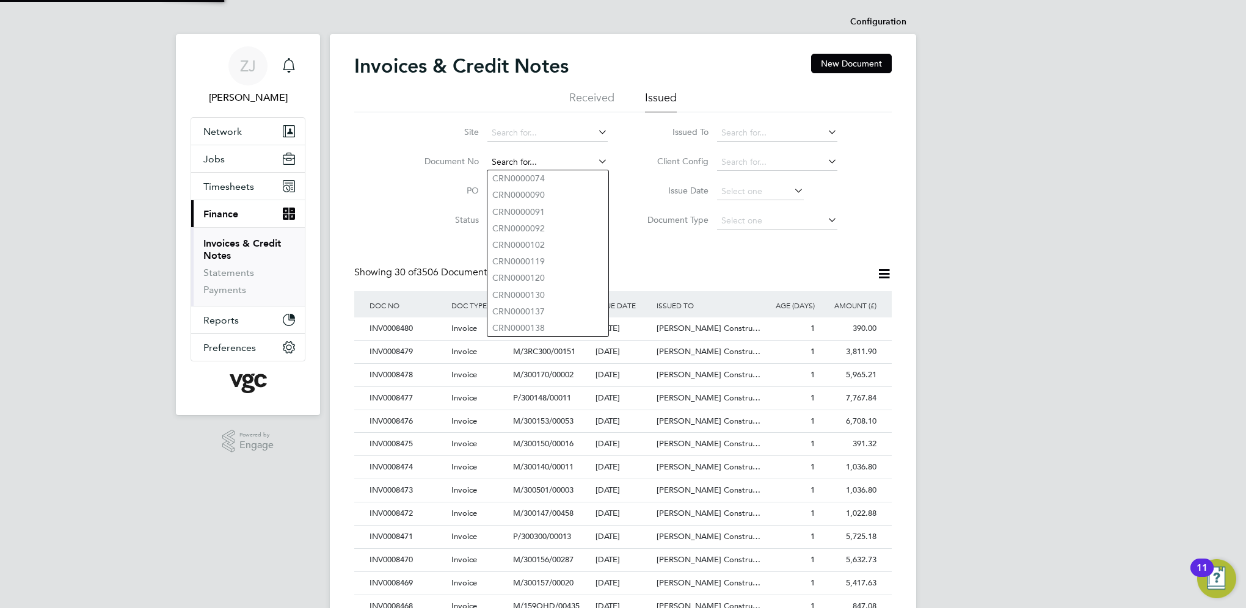
paste input "INV0008375"
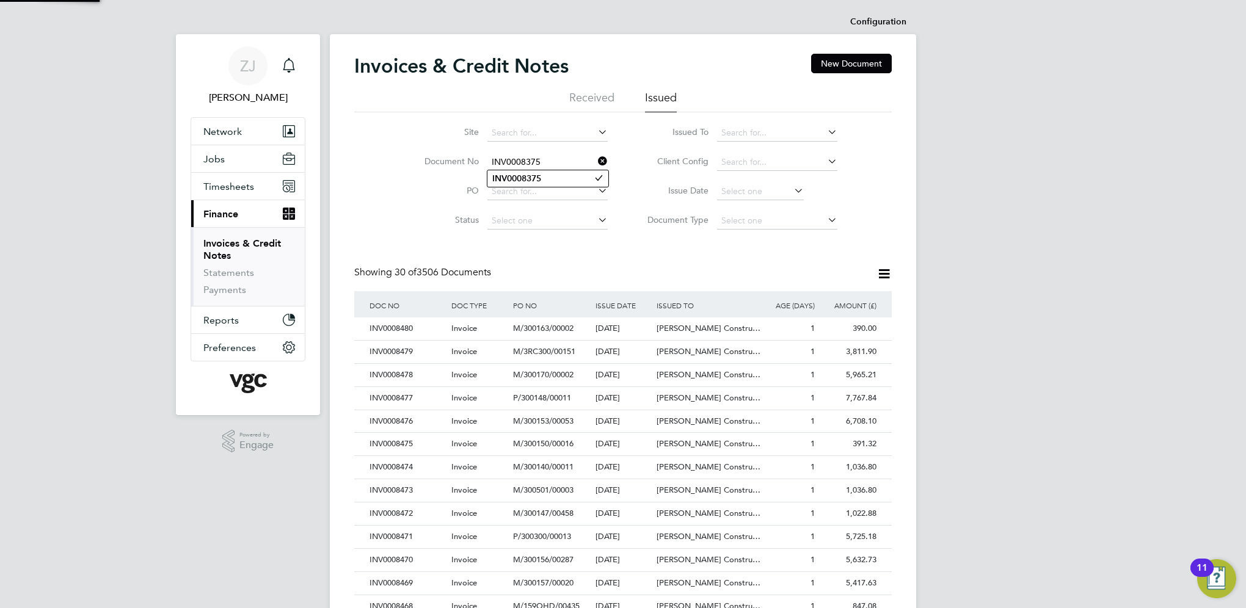
type input "INV0008375"
click at [525, 175] on b "INV0008375" at bounding box center [516, 178] width 49 height 10
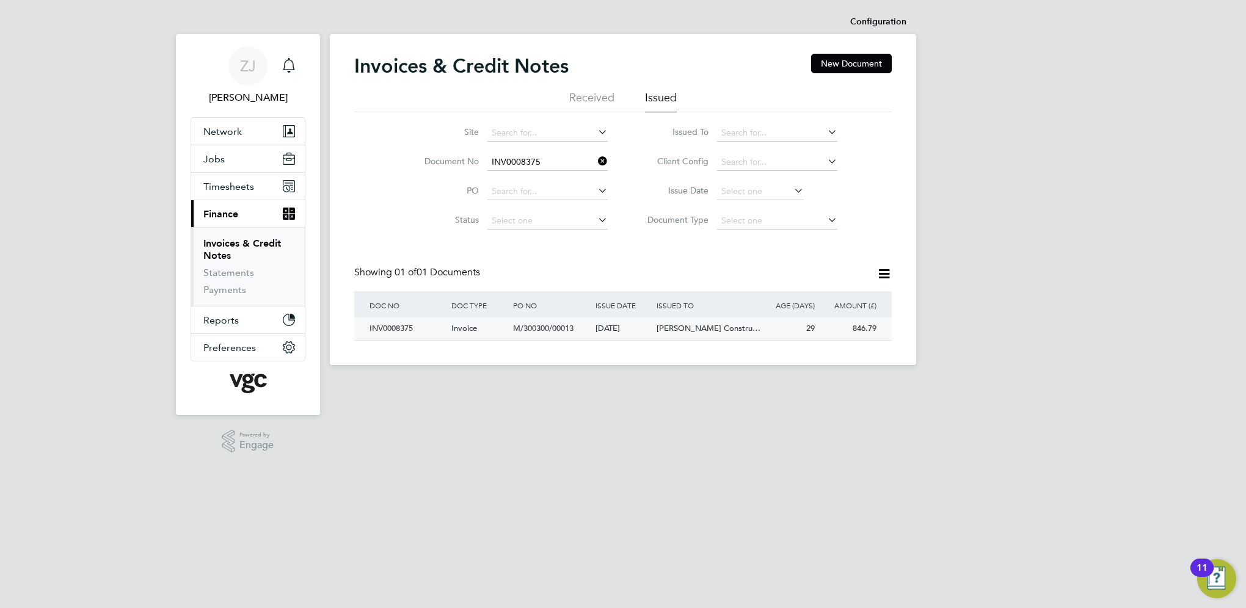
click at [395, 324] on div "INV0008375" at bounding box center [408, 329] width 82 height 23
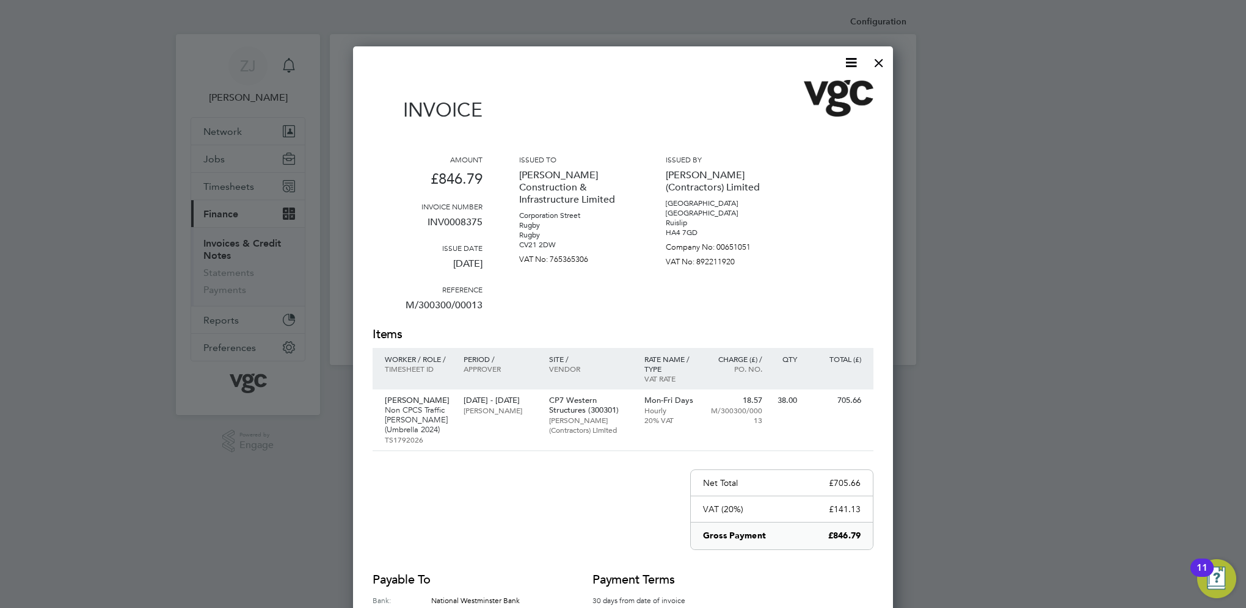
click at [848, 64] on icon at bounding box center [851, 62] width 15 height 15
click at [793, 92] on li "Download Invoice" at bounding box center [814, 91] width 84 height 17
click at [877, 64] on div at bounding box center [879, 60] width 22 height 22
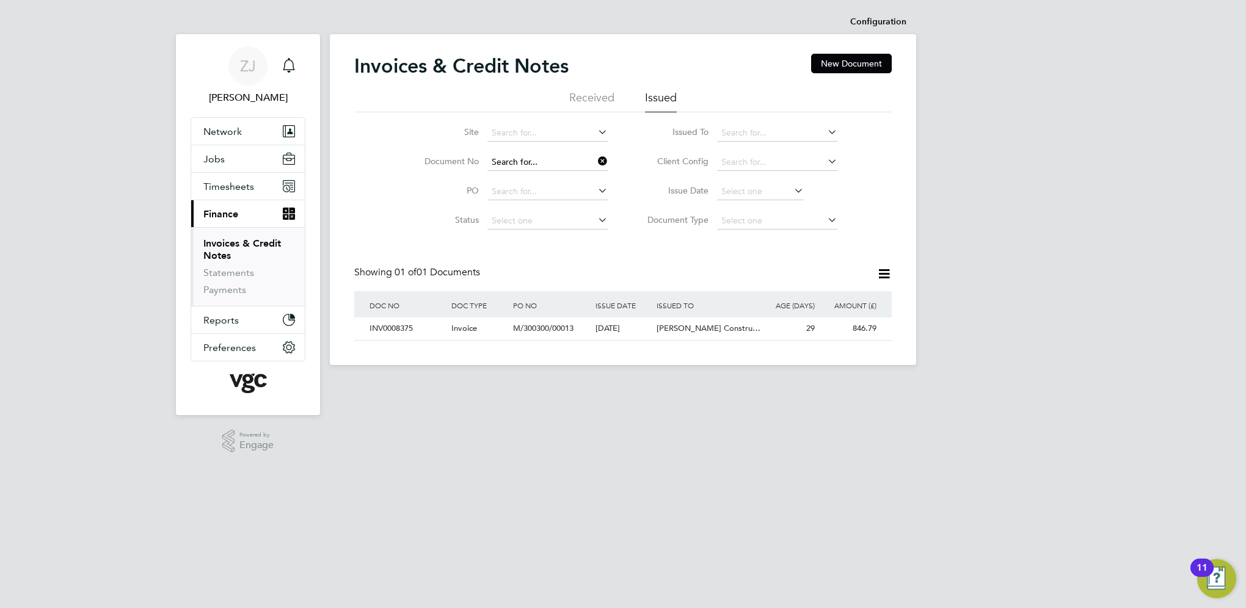
click at [550, 167] on input at bounding box center [547, 162] width 120 height 17
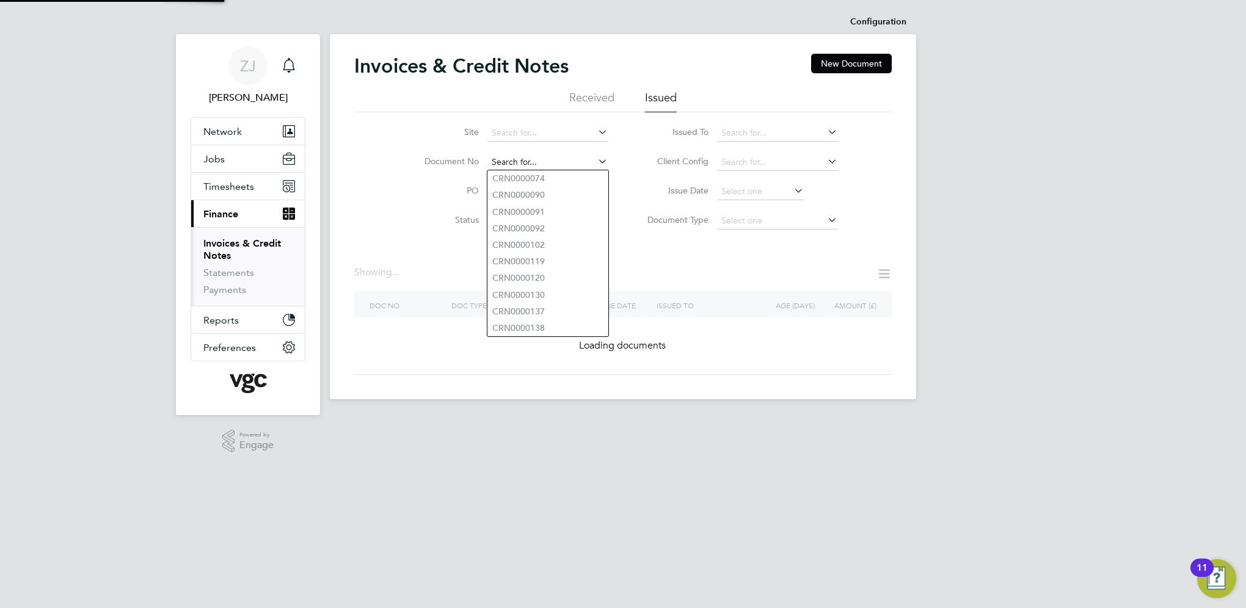
paste input "INV0008371"
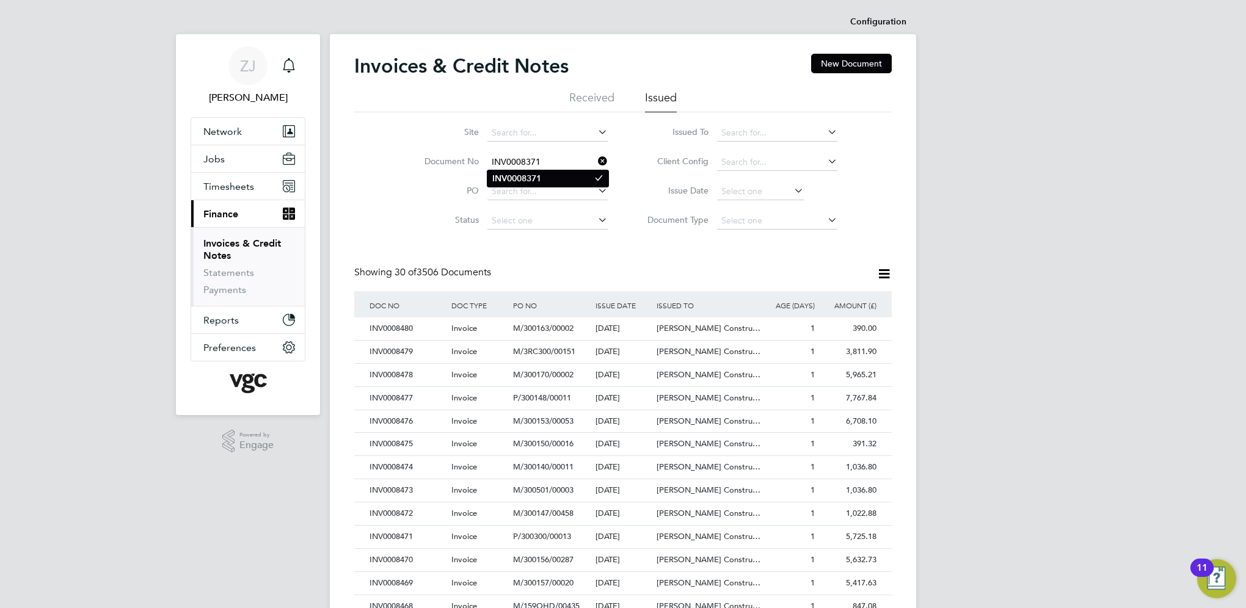
type input "INV0008371"
click at [514, 178] on b "INV0008371" at bounding box center [516, 178] width 49 height 10
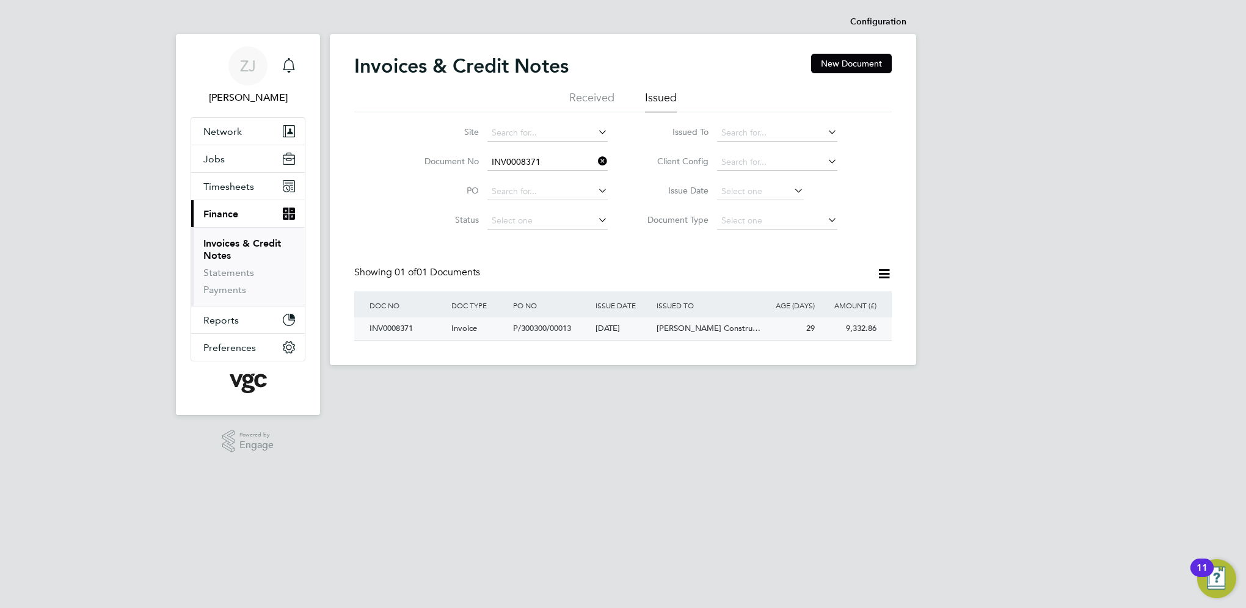
click at [393, 328] on div "INV0008371" at bounding box center [408, 329] width 82 height 23
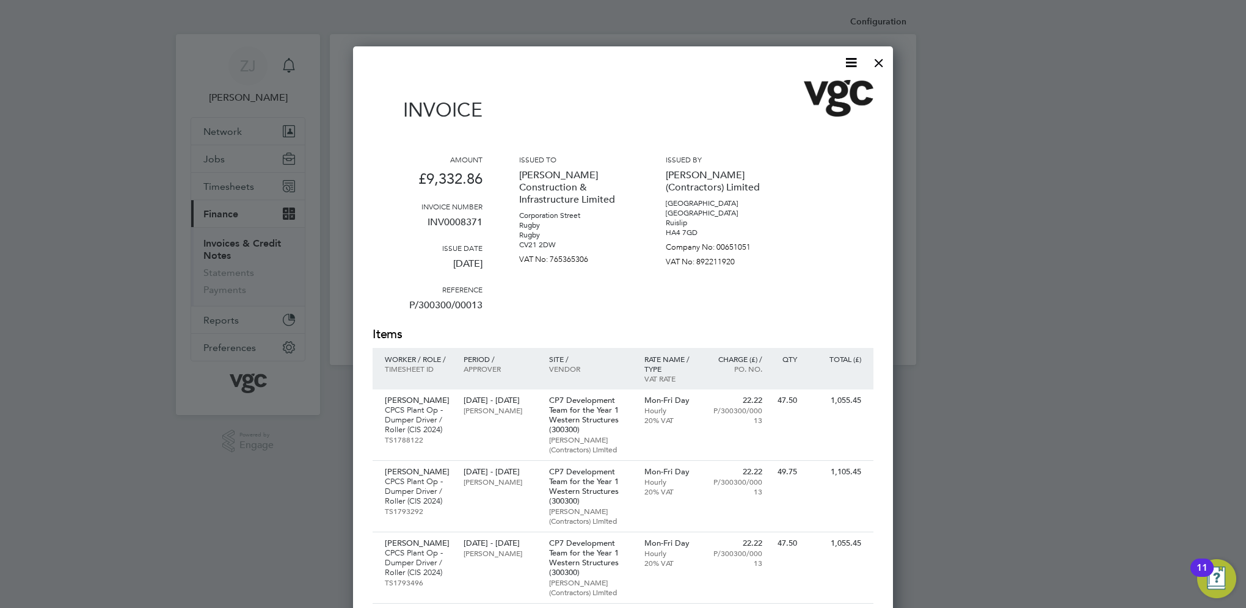
click at [848, 60] on icon at bounding box center [851, 62] width 15 height 15
click at [794, 86] on li "Download Invoice" at bounding box center [814, 91] width 84 height 17
click at [881, 59] on div at bounding box center [879, 60] width 22 height 22
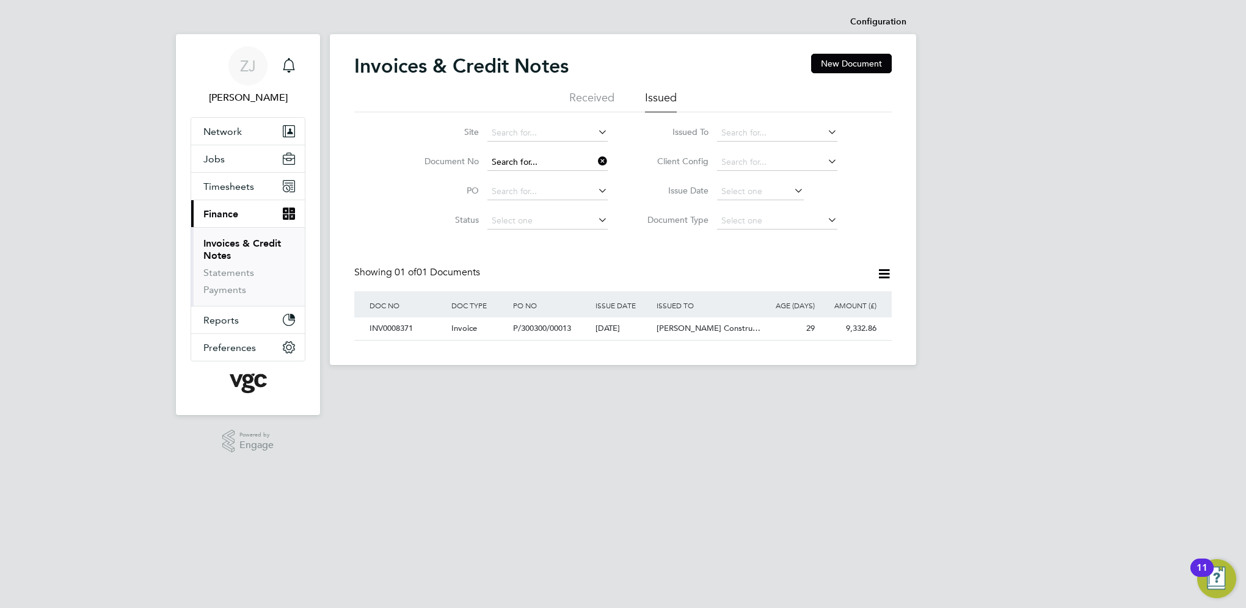
click at [547, 161] on input at bounding box center [547, 162] width 120 height 17
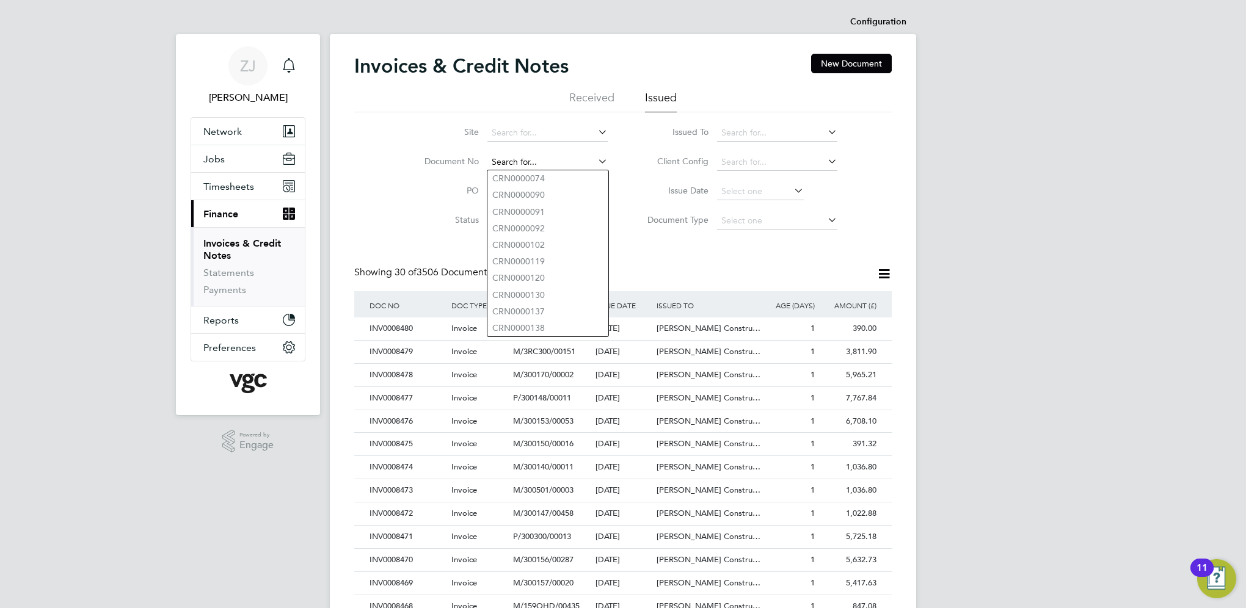
paste input "INV0008374"
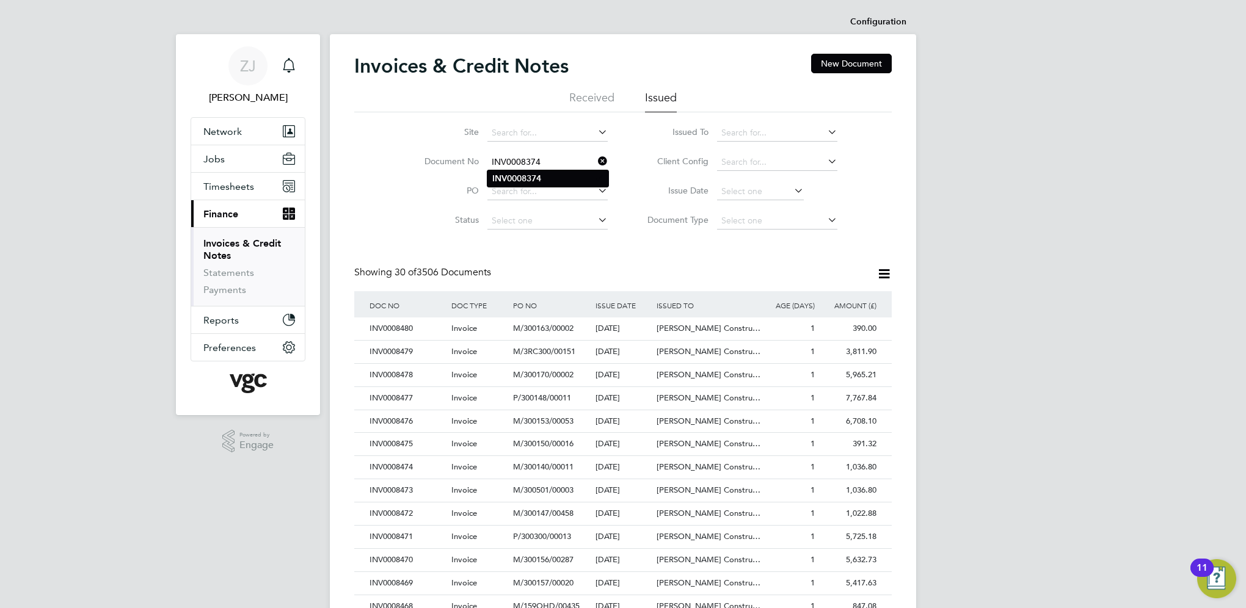
type input "INV0008374"
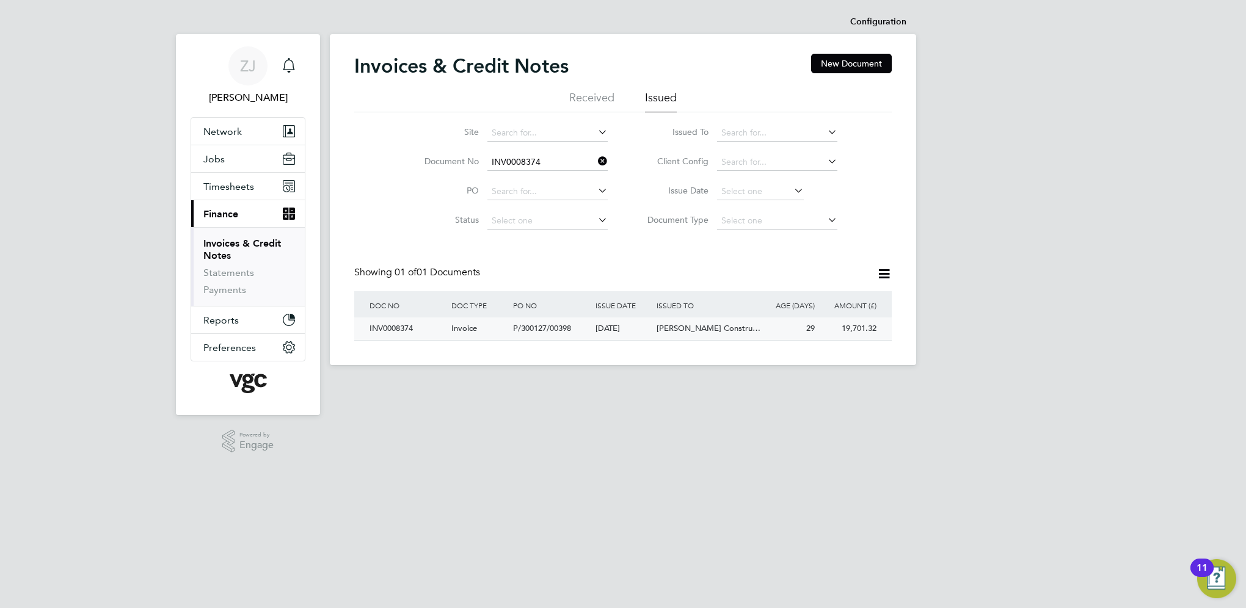
click at [402, 330] on div "INV0008374" at bounding box center [408, 329] width 82 height 23
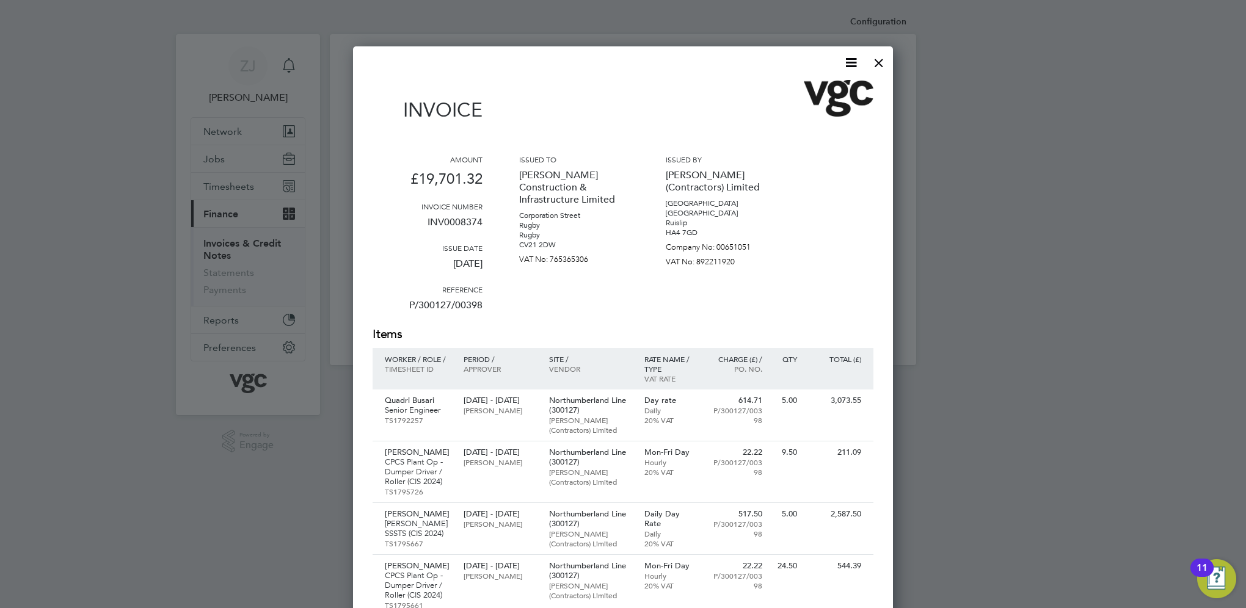
click at [852, 62] on icon at bounding box center [851, 62] width 15 height 15
click at [797, 90] on li "Download Invoice" at bounding box center [814, 91] width 84 height 17
click at [878, 59] on div at bounding box center [879, 60] width 22 height 22
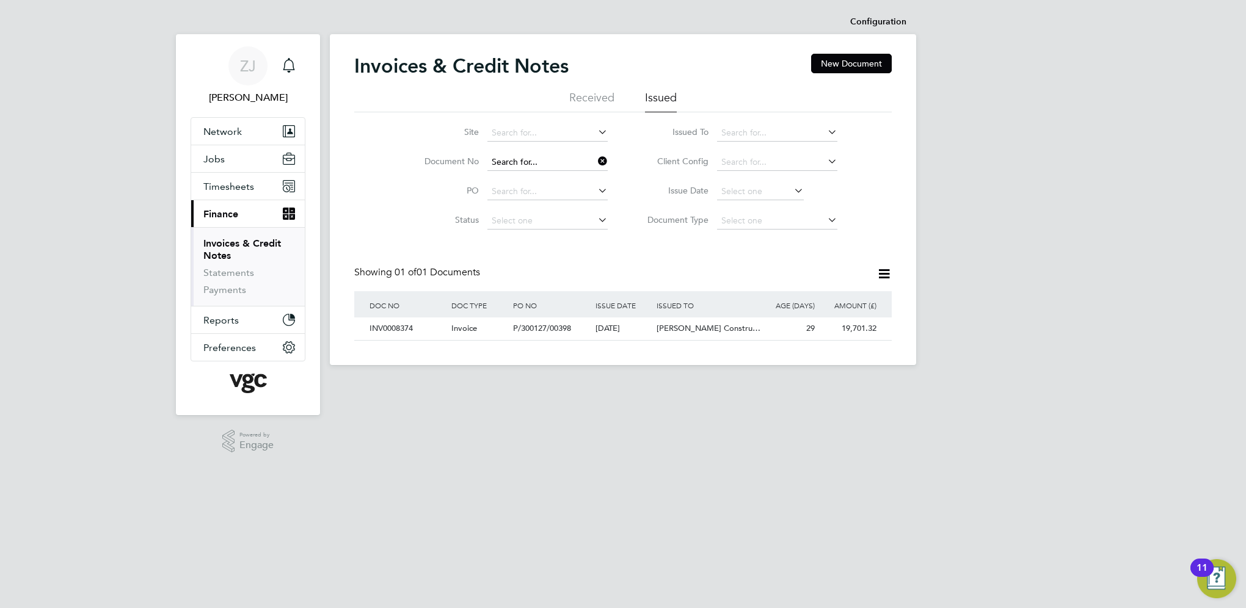
click at [542, 159] on input at bounding box center [547, 162] width 120 height 17
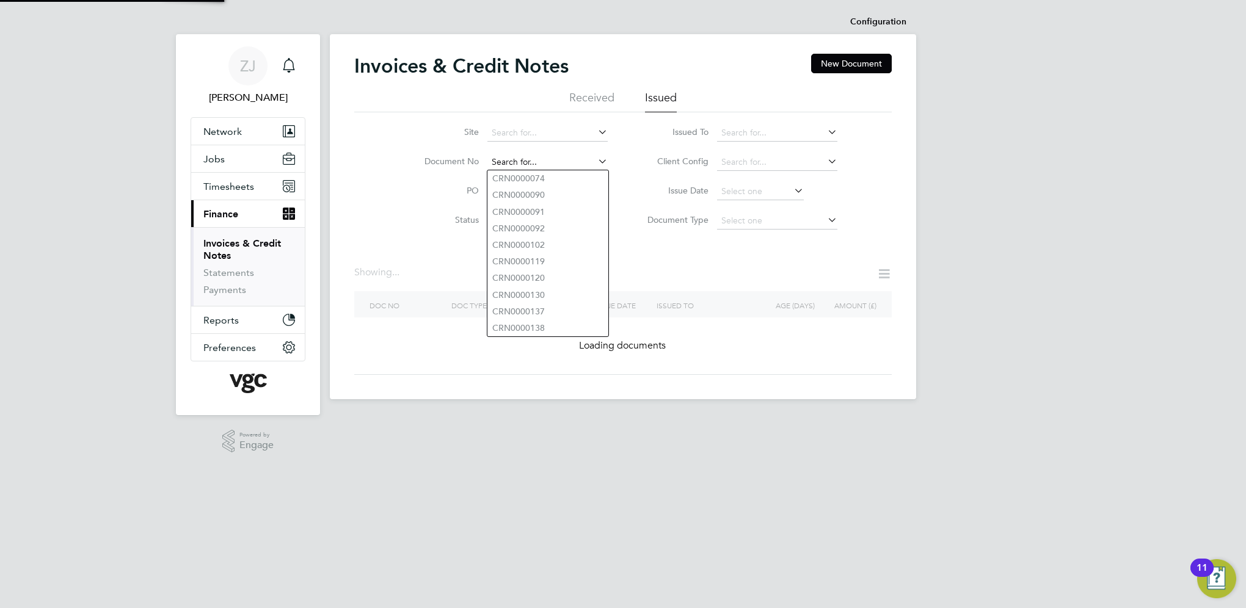
paste input "INV0008383"
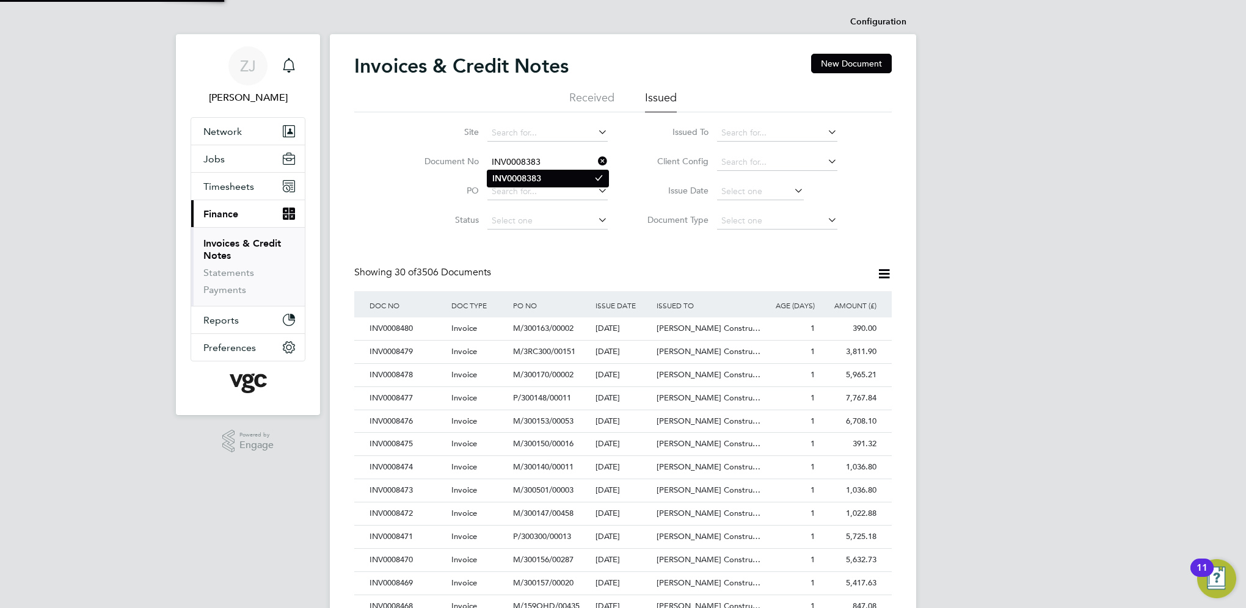
type input "INV0008383"
click at [520, 177] on b "INV0008383" at bounding box center [516, 178] width 49 height 10
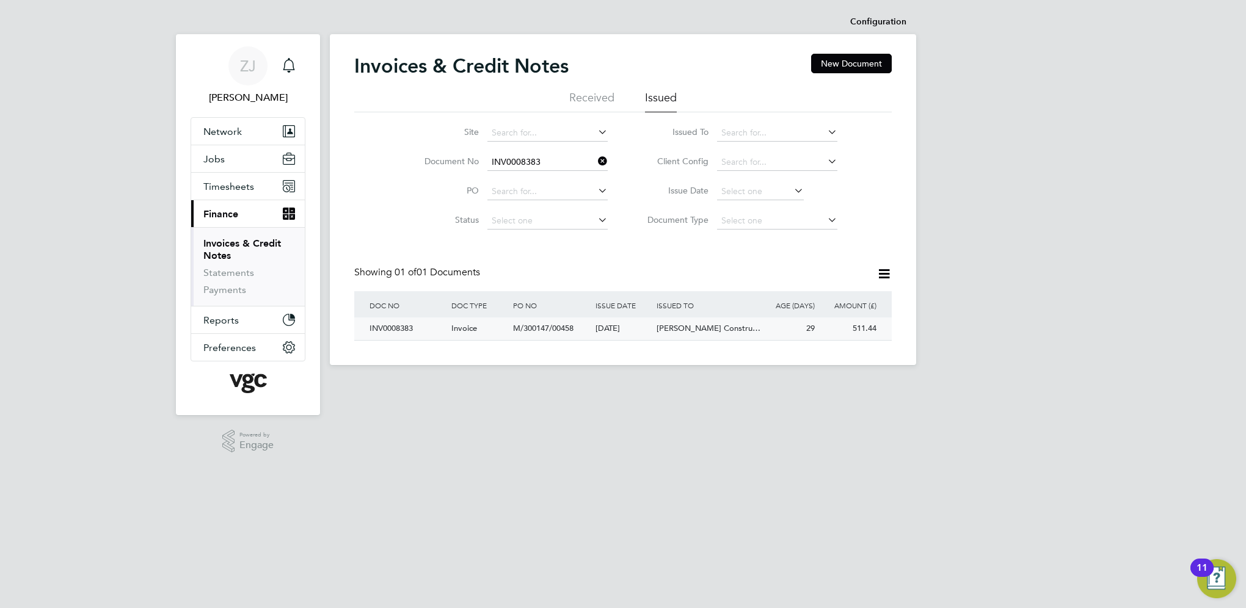
click at [403, 327] on div "INV0008383" at bounding box center [408, 329] width 82 height 23
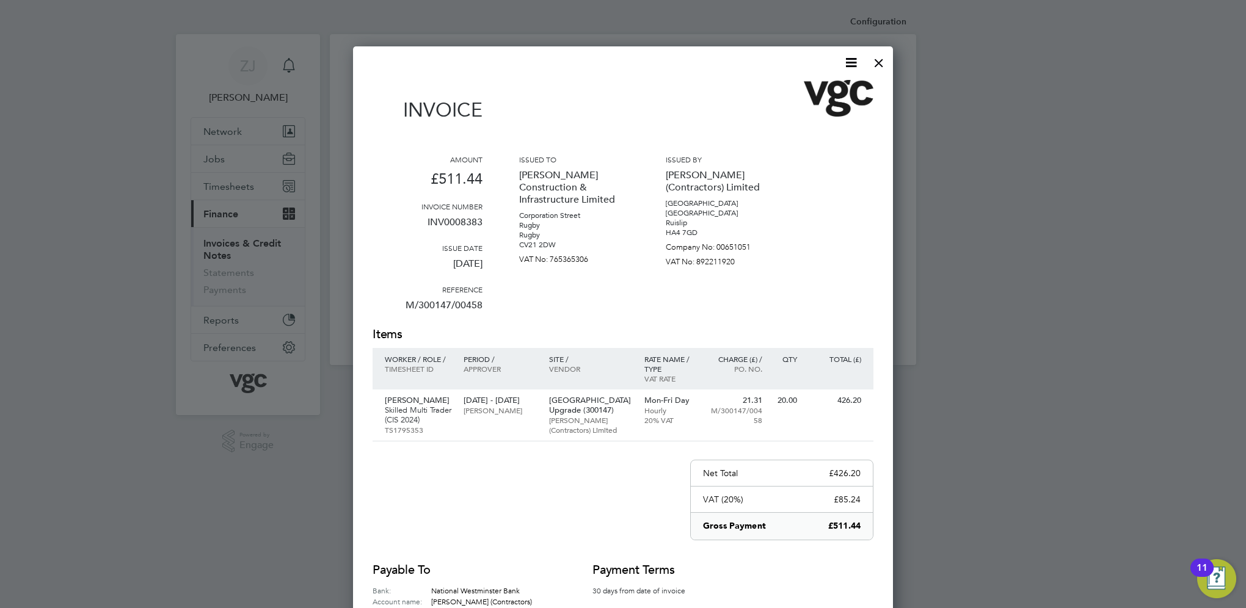
click at [852, 61] on icon at bounding box center [851, 62] width 15 height 15
click at [784, 88] on li "Download Invoice" at bounding box center [814, 91] width 84 height 17
click at [879, 61] on div at bounding box center [879, 60] width 22 height 22
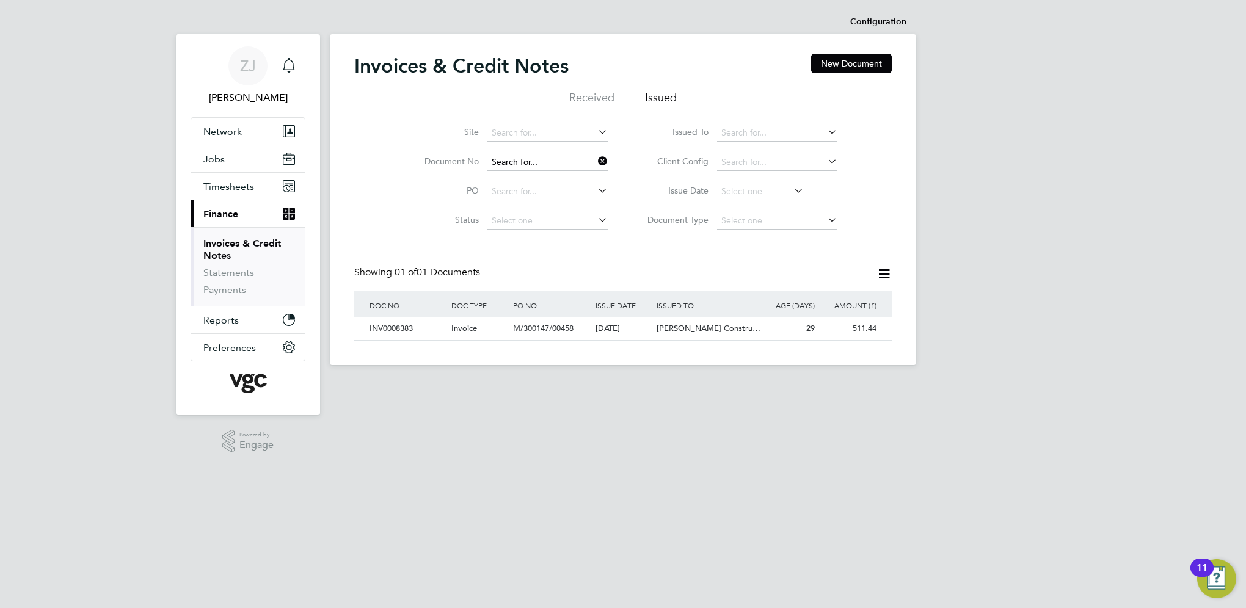
click at [545, 159] on input at bounding box center [547, 162] width 120 height 17
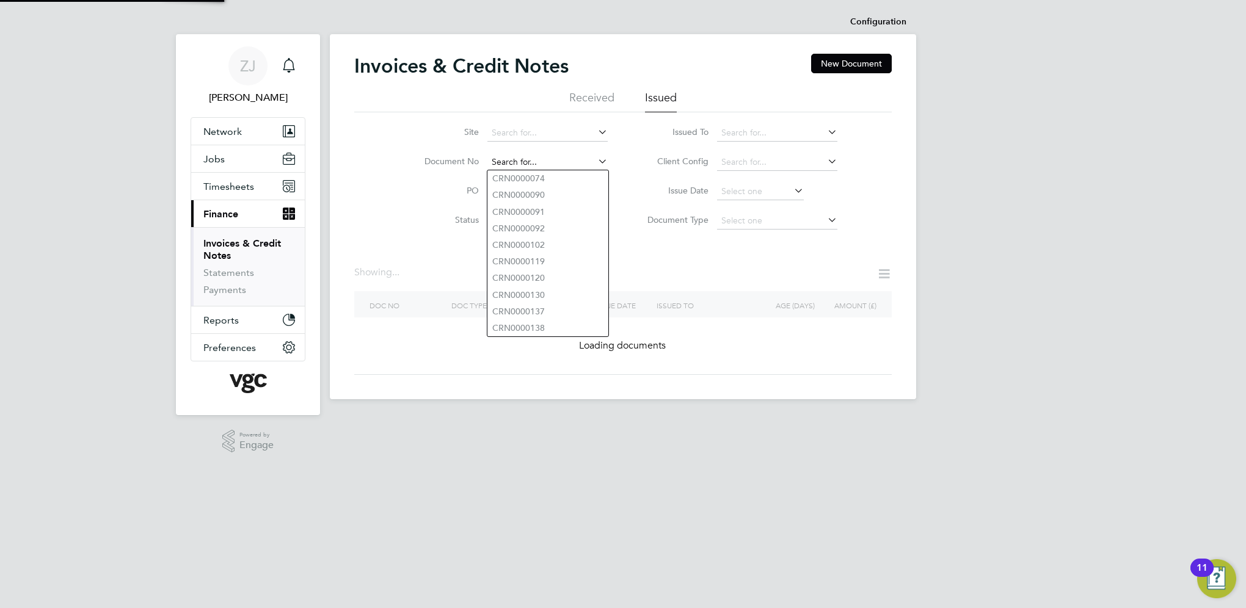
paste input "INV0008381"
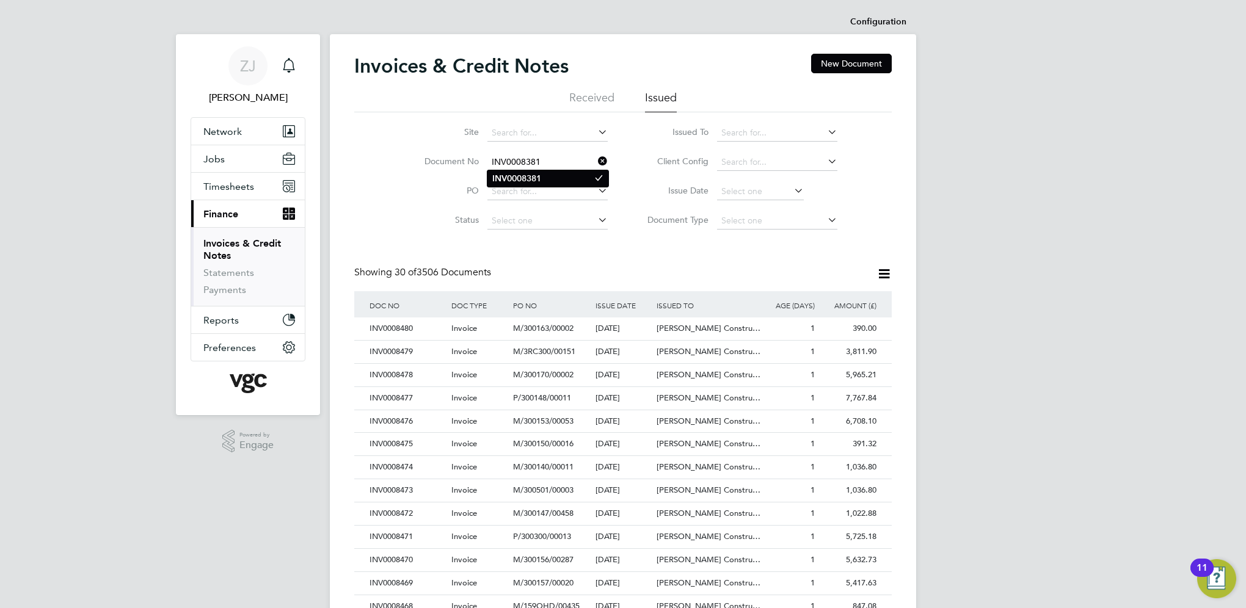
type input "INV0008381"
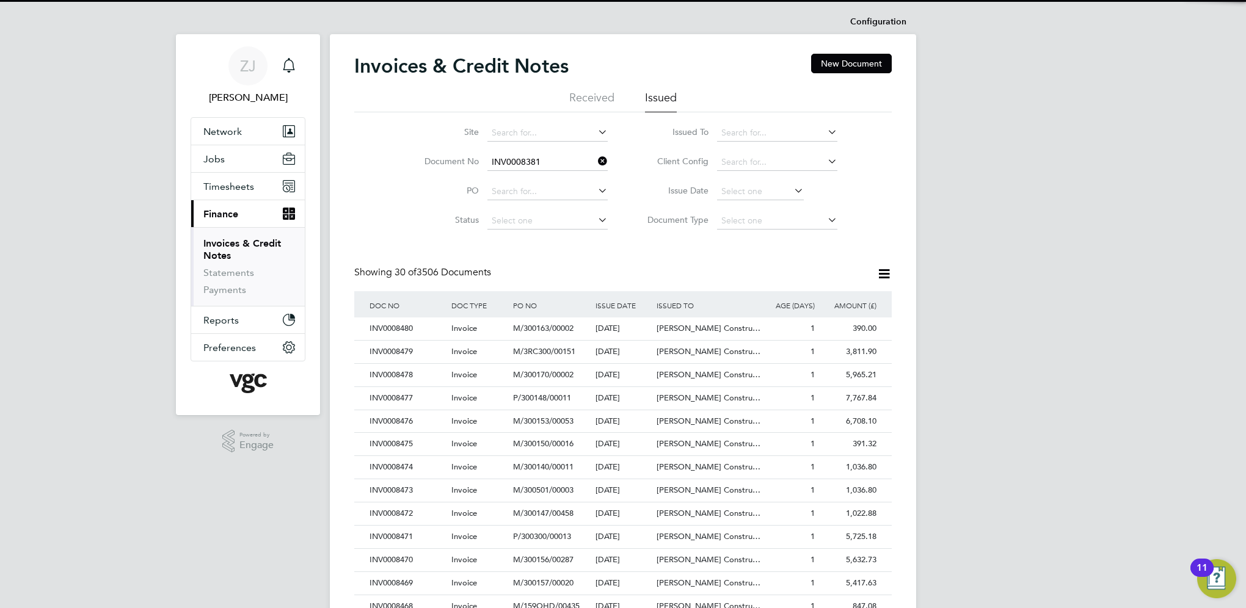
click at [513, 177] on b "INV0008381" at bounding box center [516, 178] width 49 height 10
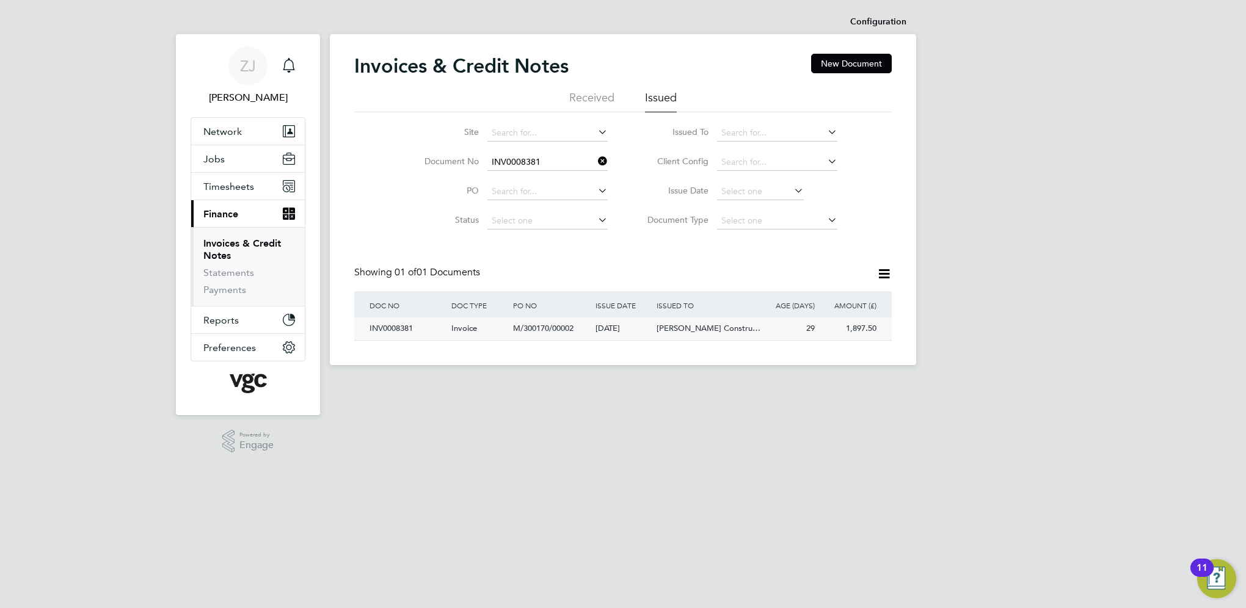
click at [387, 327] on div "INV0008381" at bounding box center [408, 329] width 82 height 23
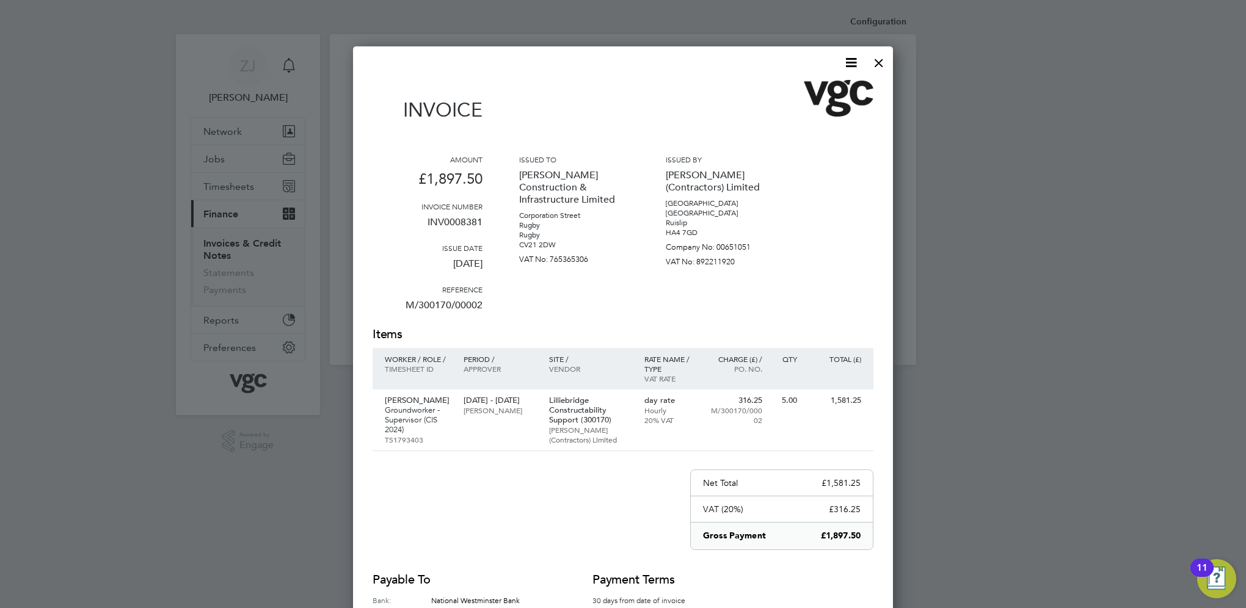
click at [850, 62] on icon at bounding box center [851, 62] width 15 height 15
click at [801, 89] on li "Download Invoice" at bounding box center [814, 91] width 84 height 17
click at [878, 62] on div at bounding box center [879, 60] width 22 height 22
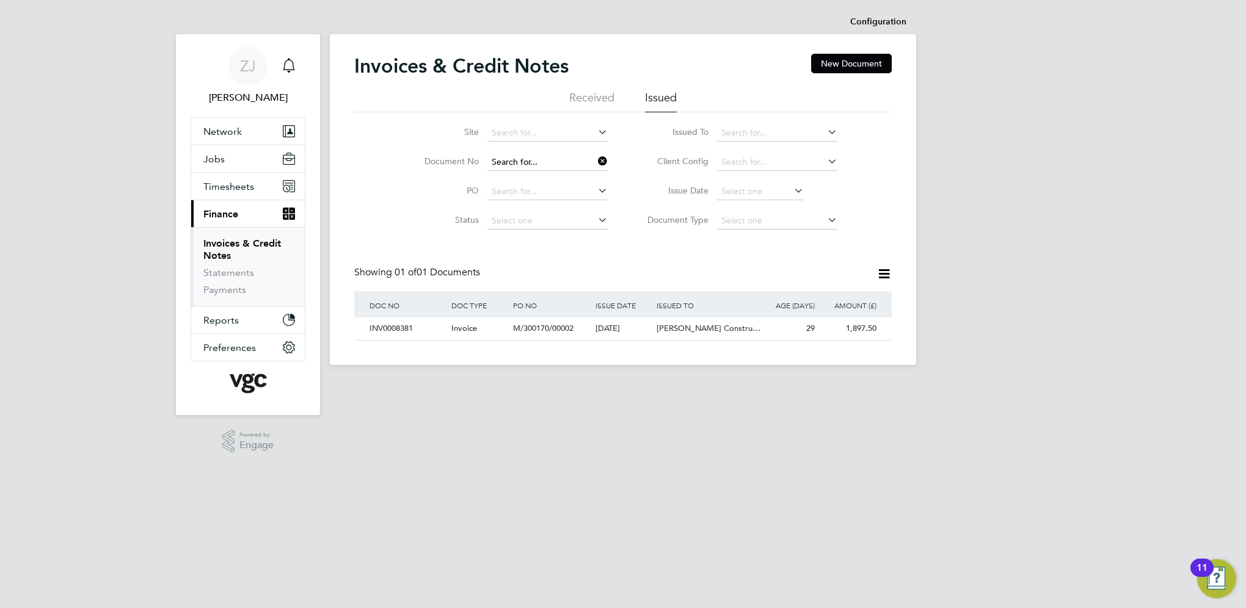
click at [535, 161] on input at bounding box center [547, 162] width 120 height 17
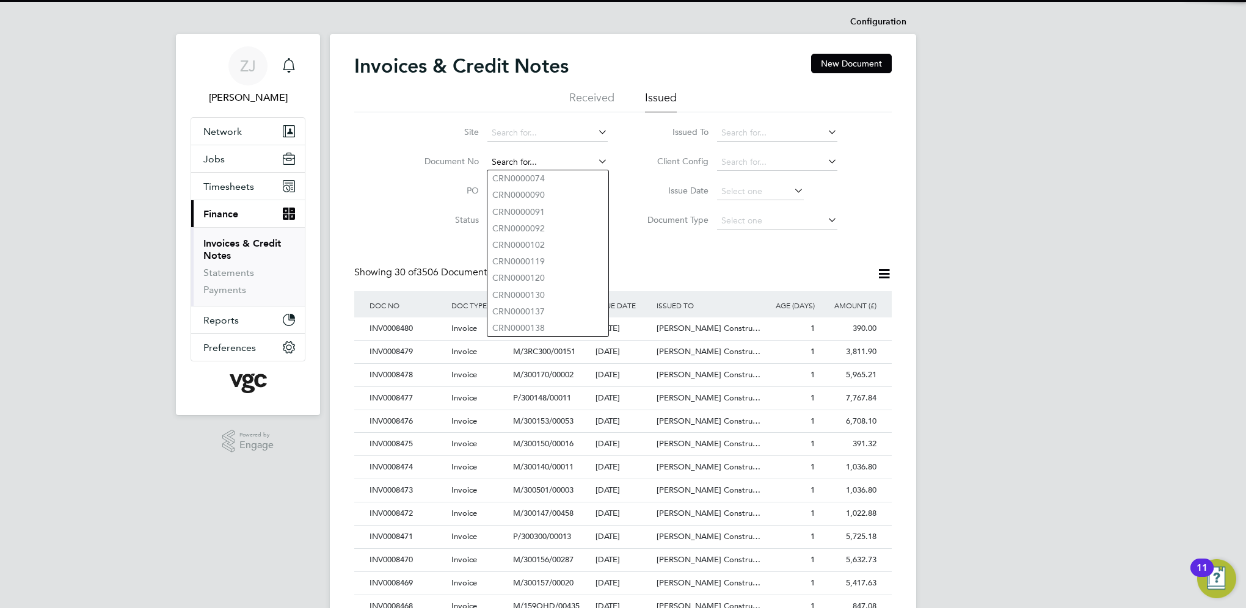
paste input "CRN0008455"
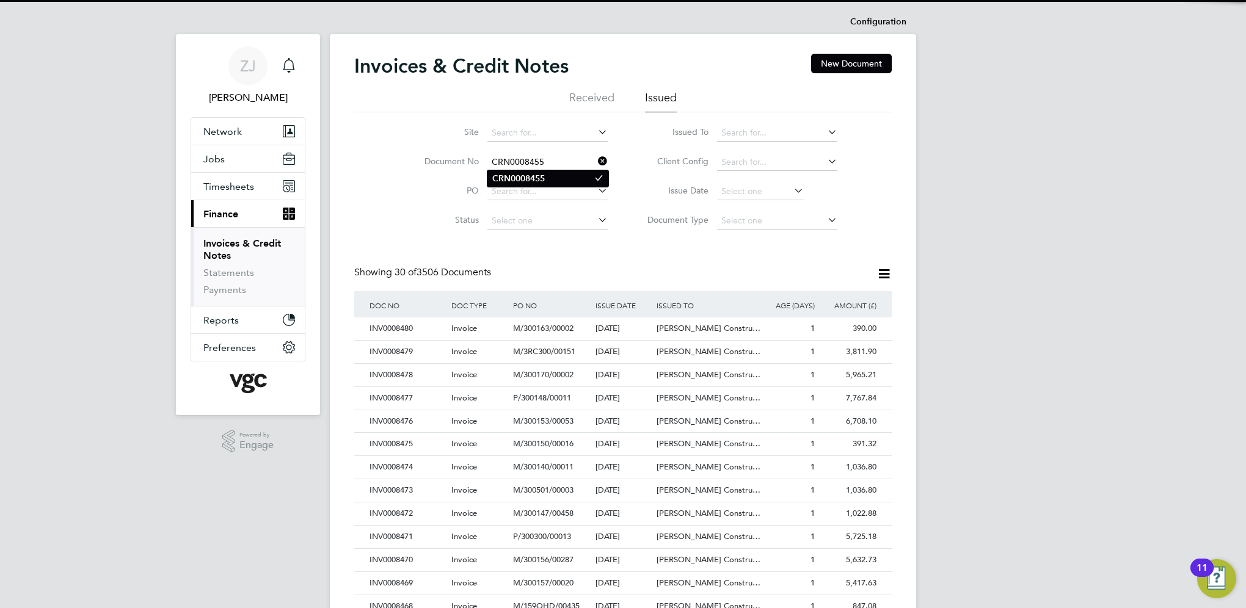
type input "CRN0008455"
click at [541, 176] on b "CRN0008455" at bounding box center [518, 178] width 53 height 10
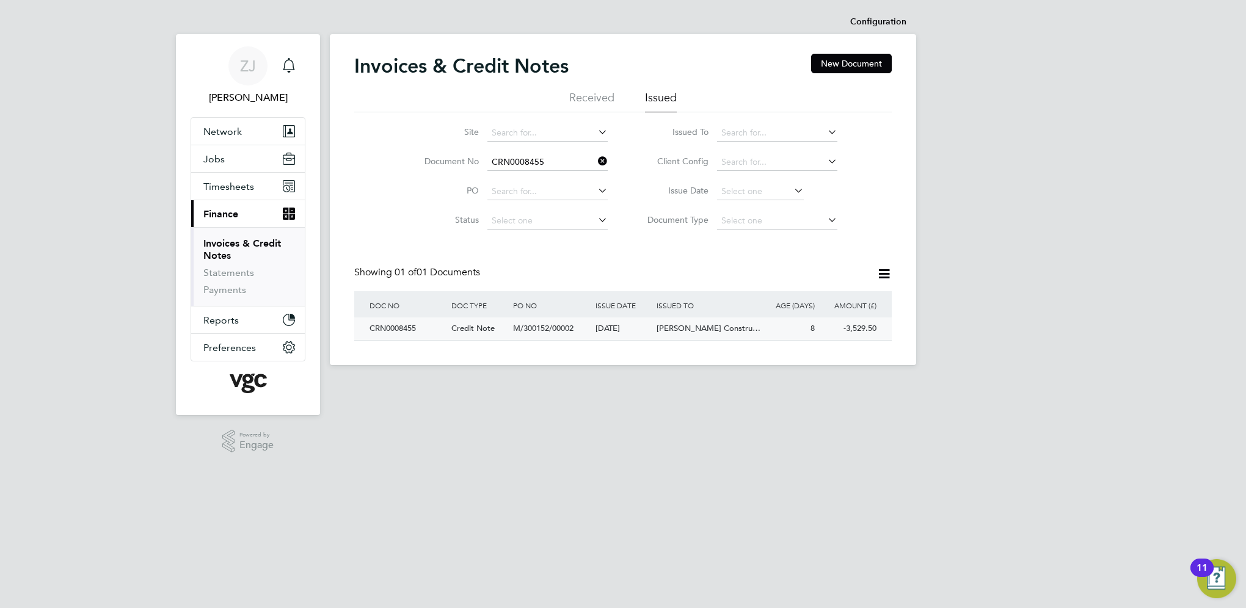
click at [407, 327] on div "CRN0008455" at bounding box center [408, 329] width 82 height 23
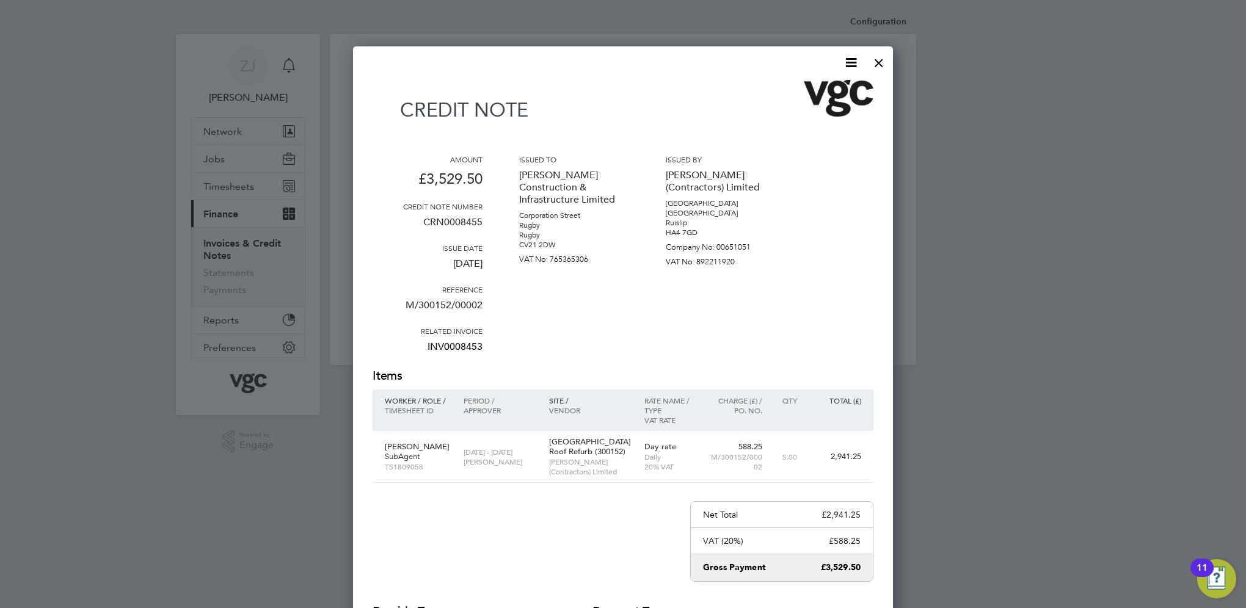
click at [850, 60] on icon at bounding box center [851, 62] width 15 height 15
click at [799, 89] on li "Download Credit Note" at bounding box center [804, 91] width 103 height 17
click at [878, 61] on div at bounding box center [879, 60] width 22 height 22
